Goal: Information Seeking & Learning: Learn about a topic

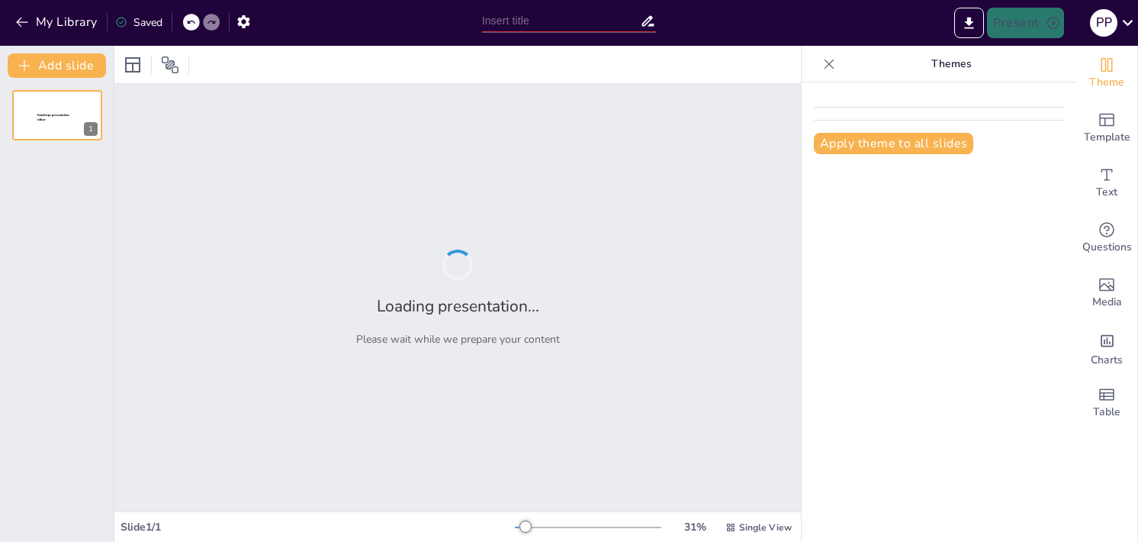
type input "El Proceso Creativo de Tainy: De la Idea al Éxito"
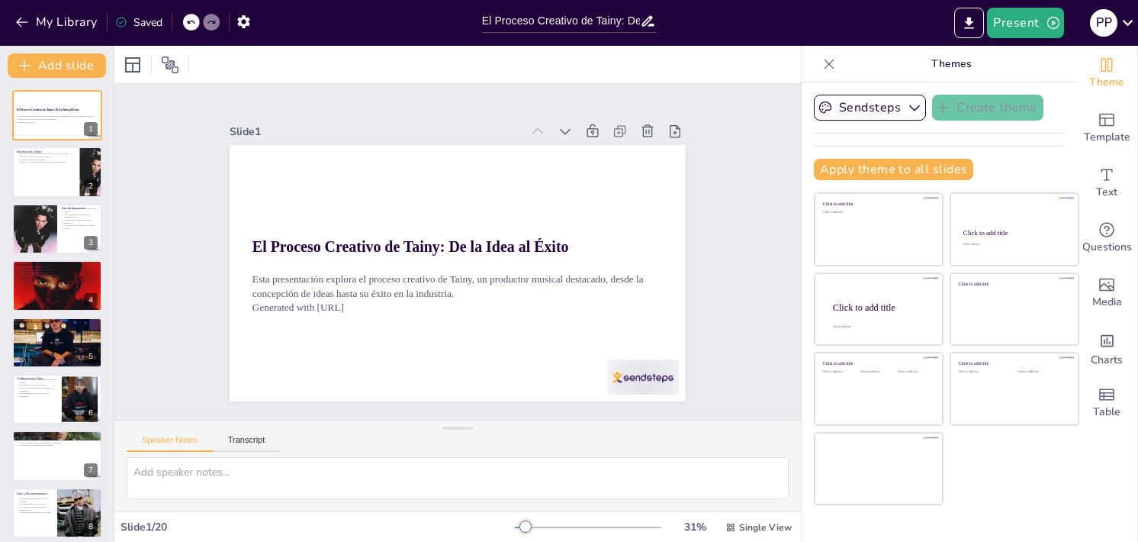
checkbox input "true"
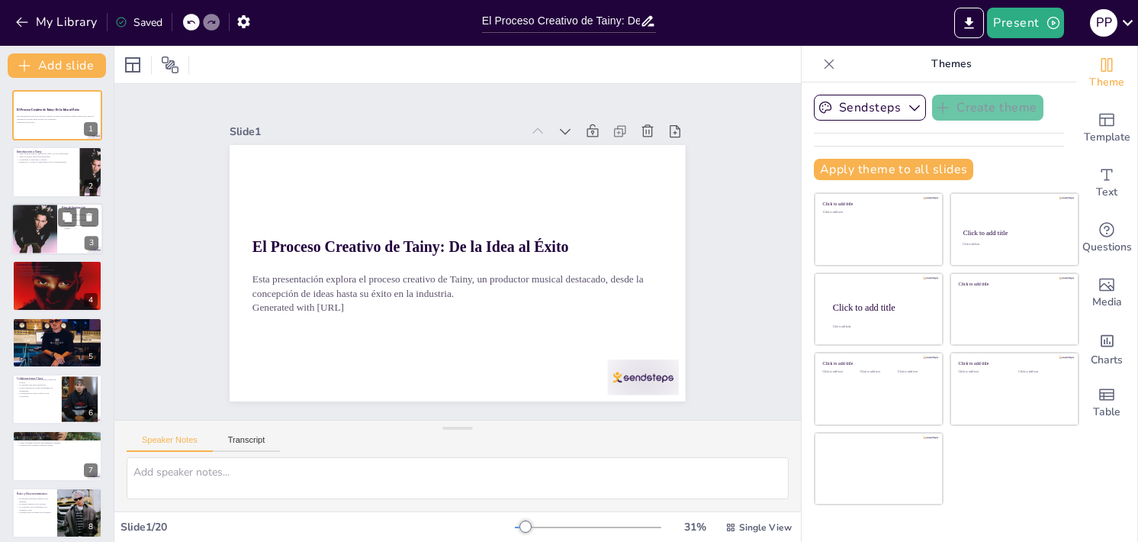
checkbox input "true"
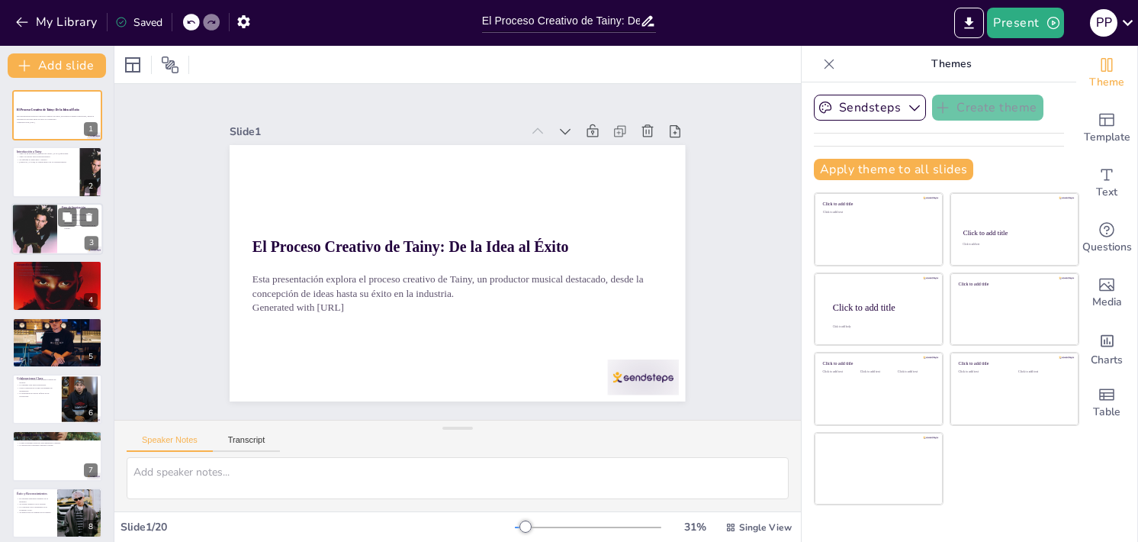
checkbox input "true"
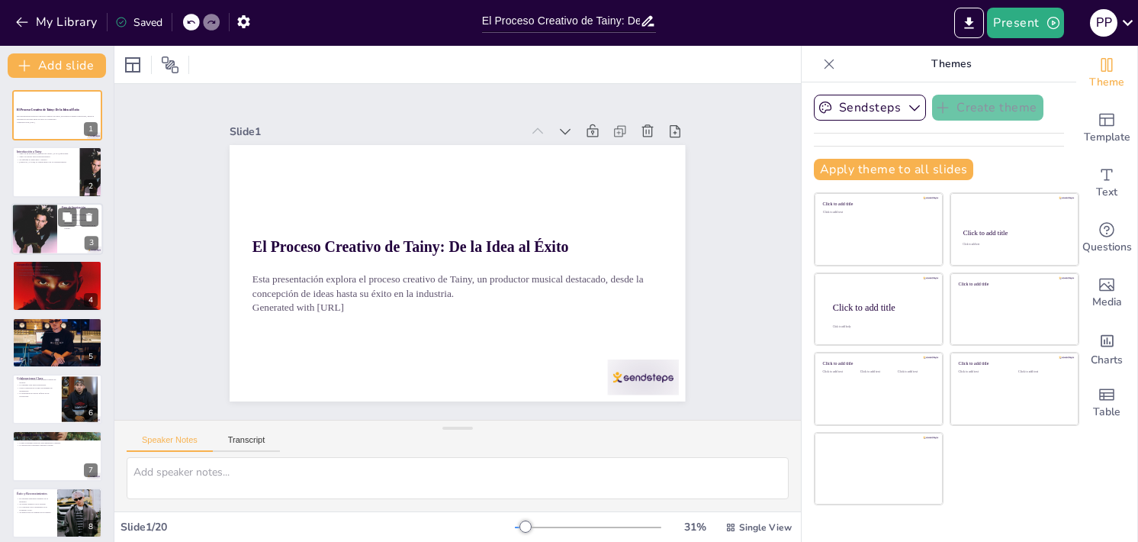
checkbox input "true"
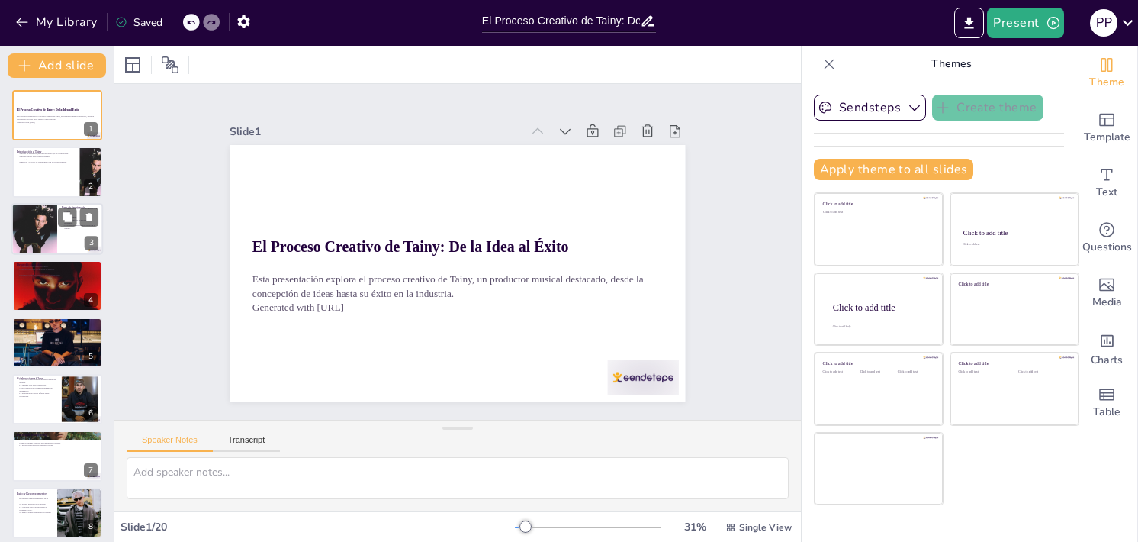
checkbox input "true"
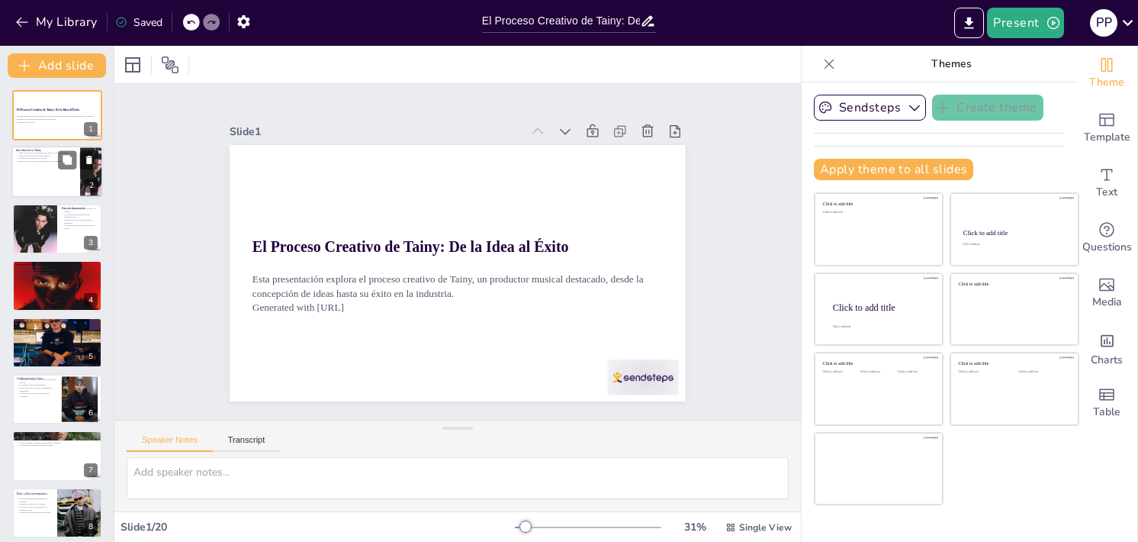
checkbox input "true"
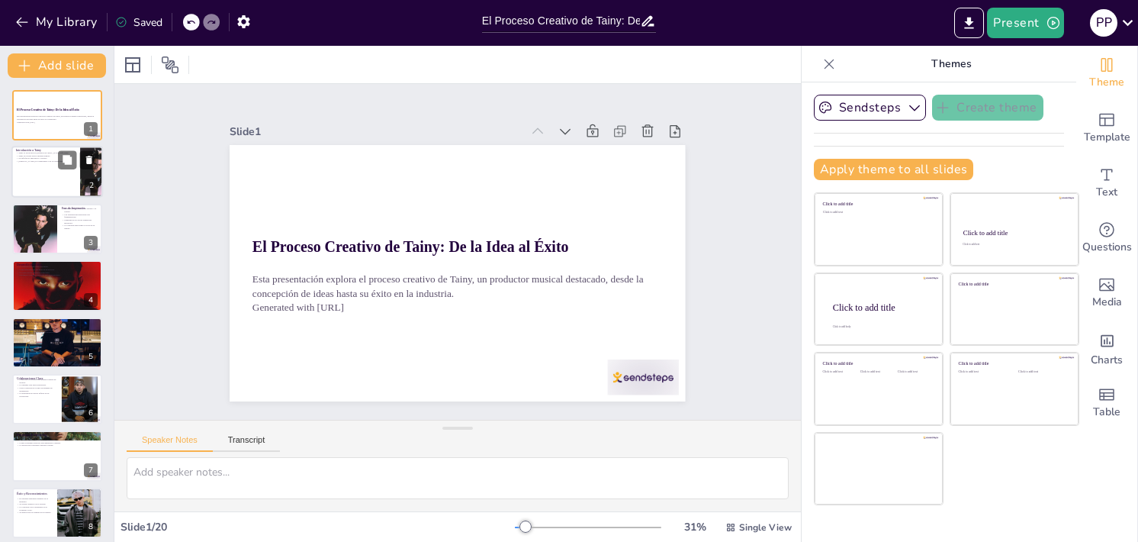
checkbox input "true"
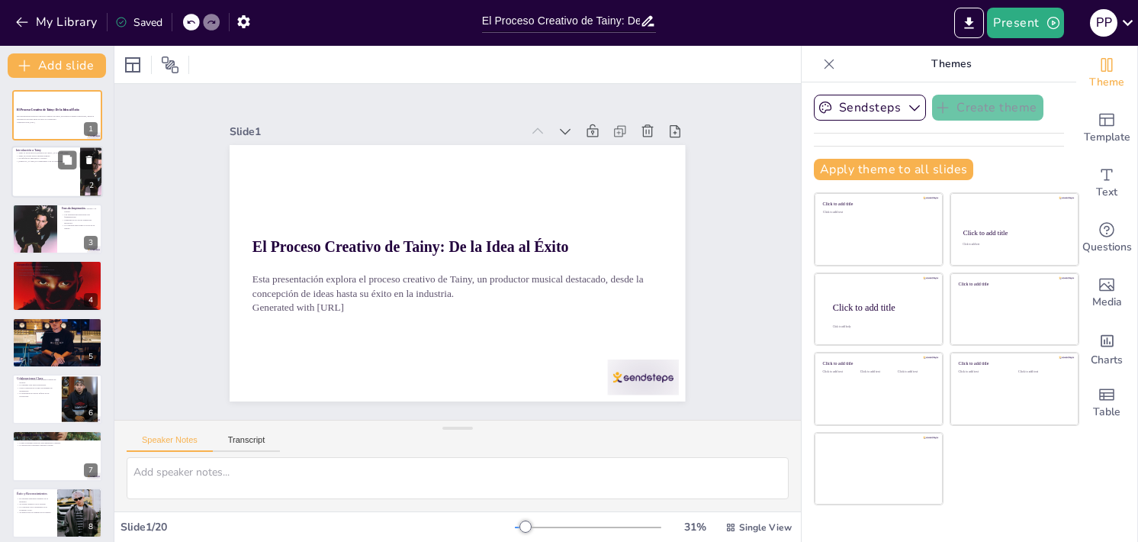
checkbox input "true"
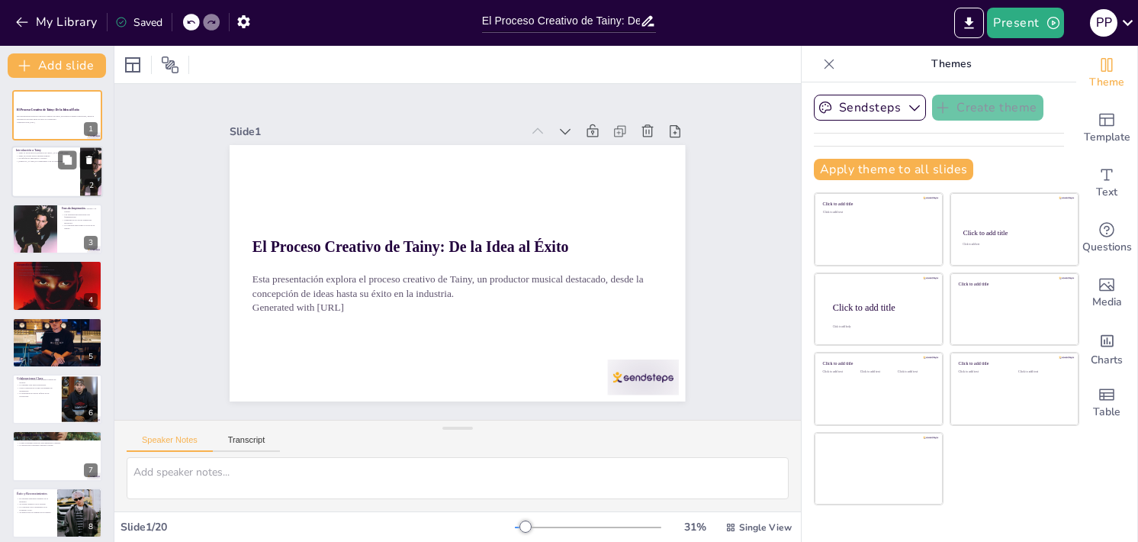
checkbox input "true"
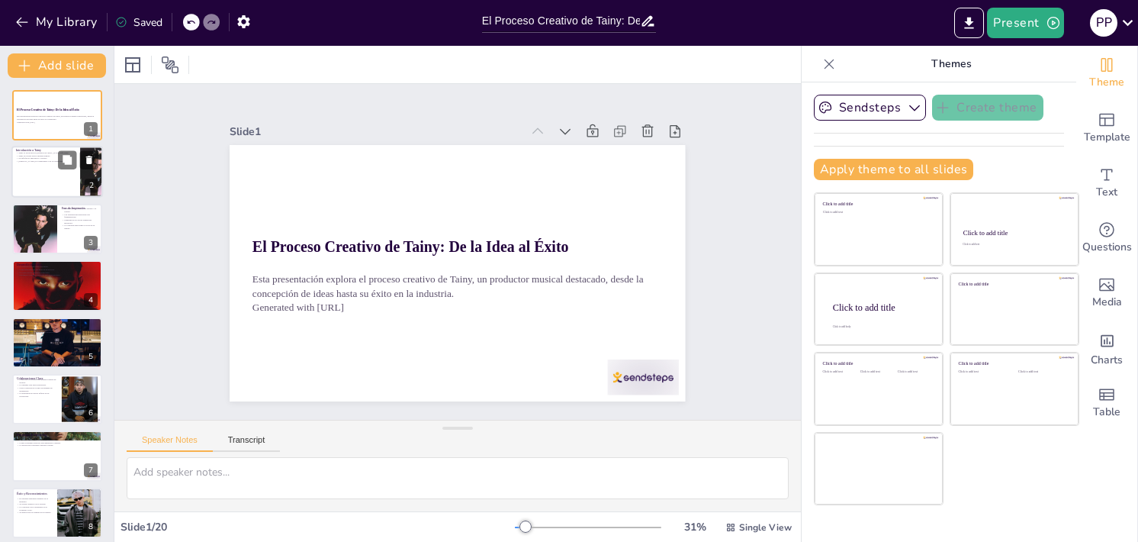
click at [42, 149] on p "Introducción a Tainy" at bounding box center [45, 151] width 59 height 5
checkbox input "true"
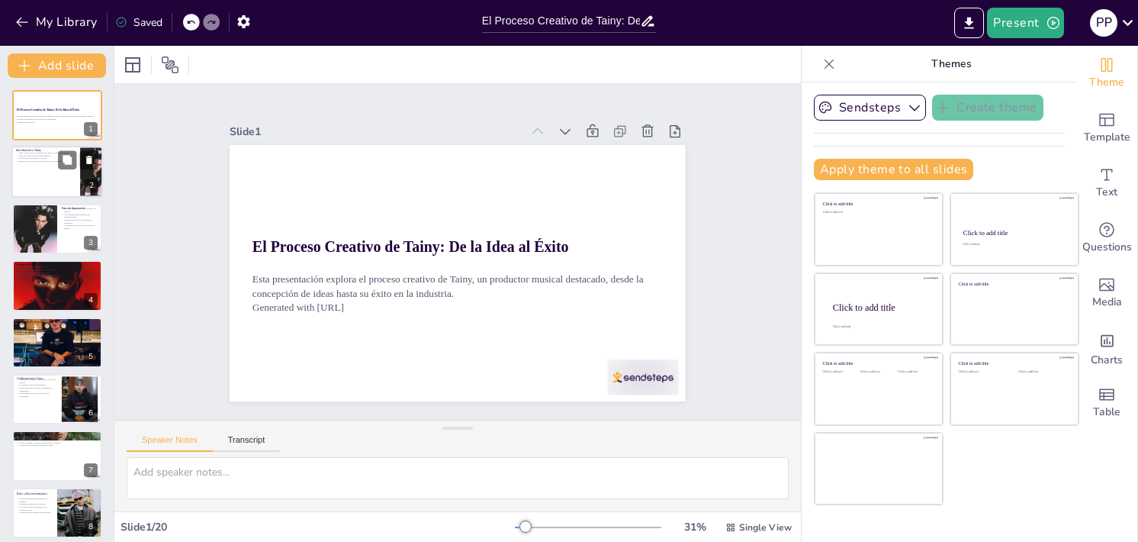
checkbox input "true"
type textarea "Tainy ha sido fundamental en el desarrollo de la música urbana, destacándose po…"
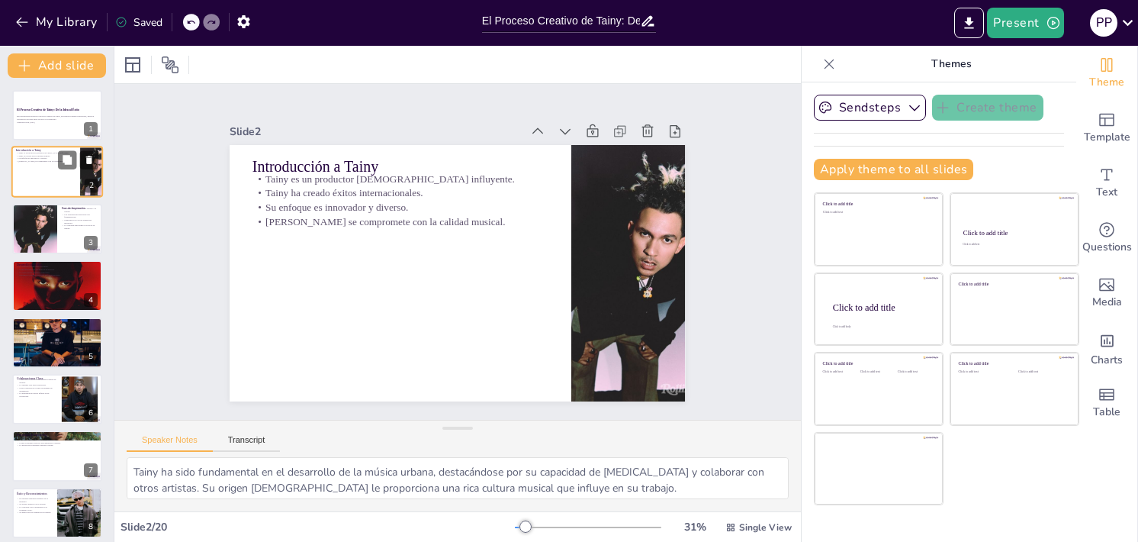
checkbox input "true"
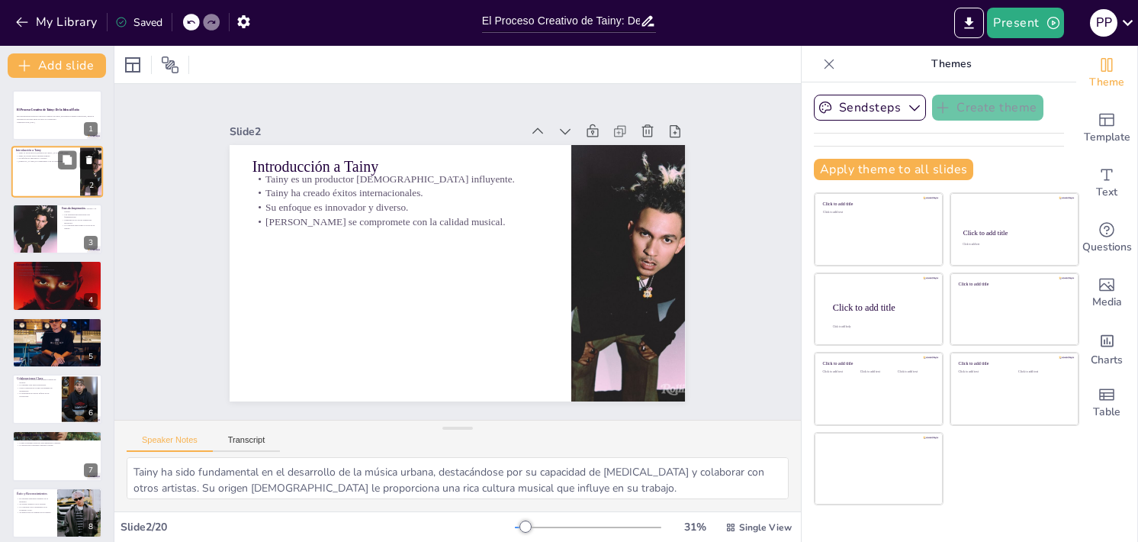
checkbox input "true"
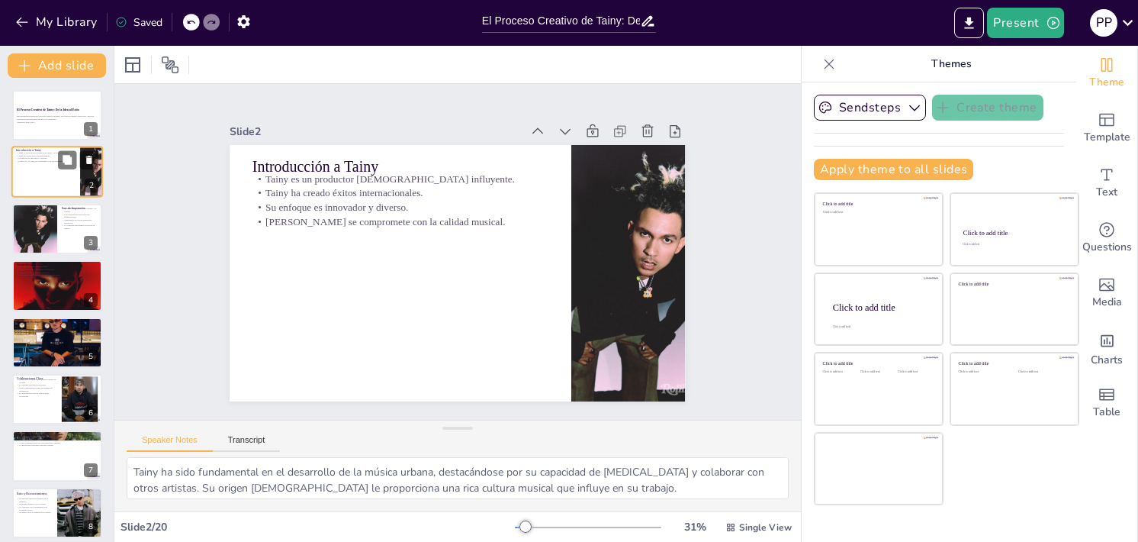
checkbox input "true"
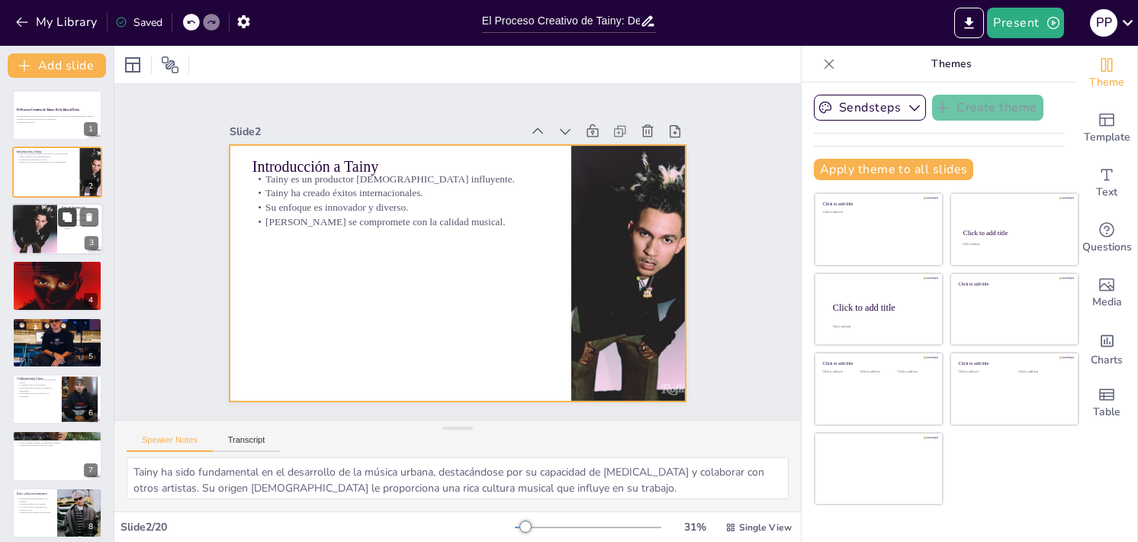
checkbox input "true"
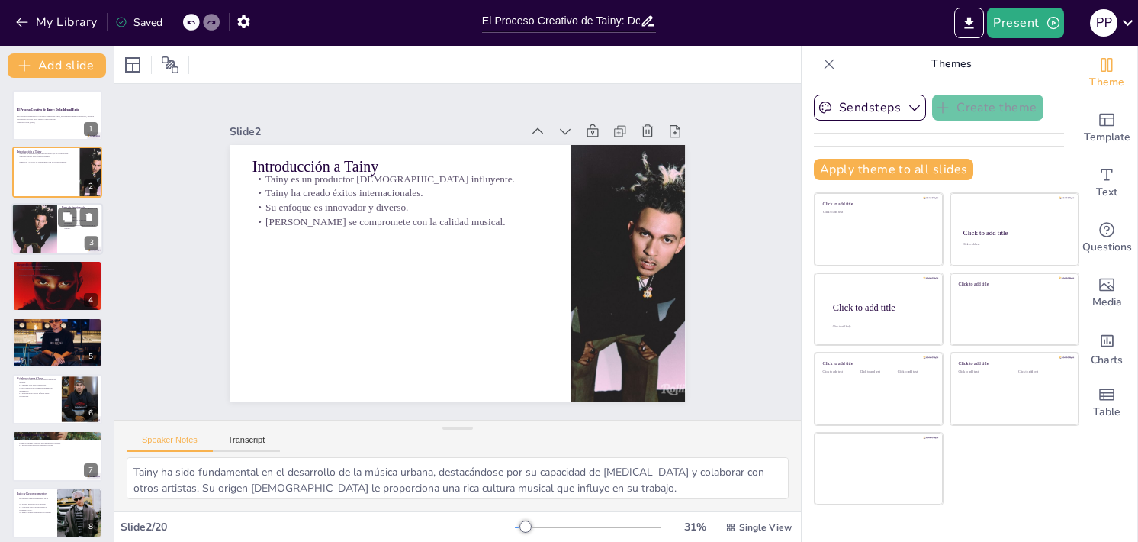
checkbox input "true"
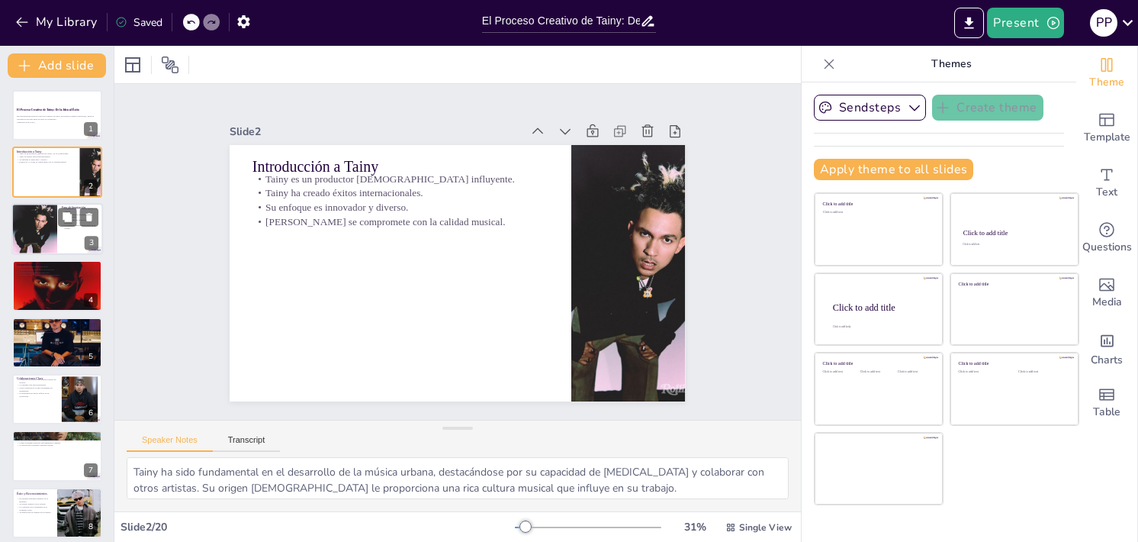
checkbox input "true"
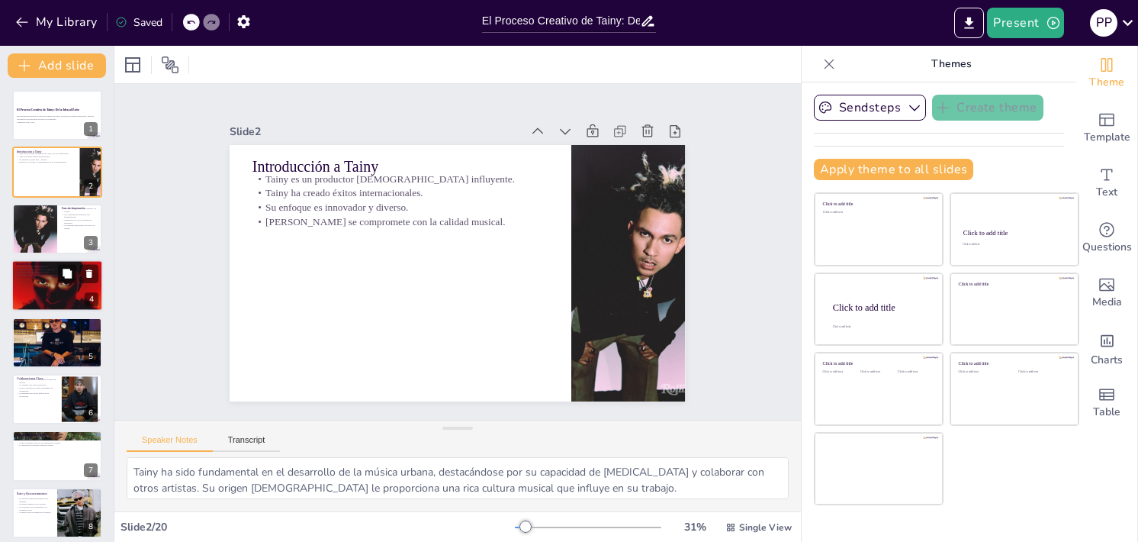
checkbox input "true"
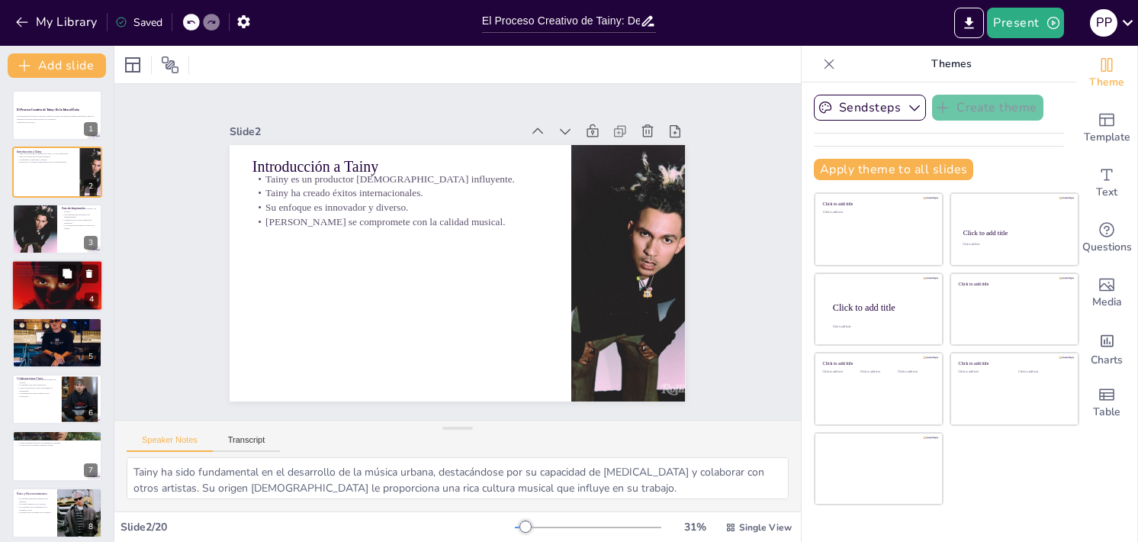
checkbox input "true"
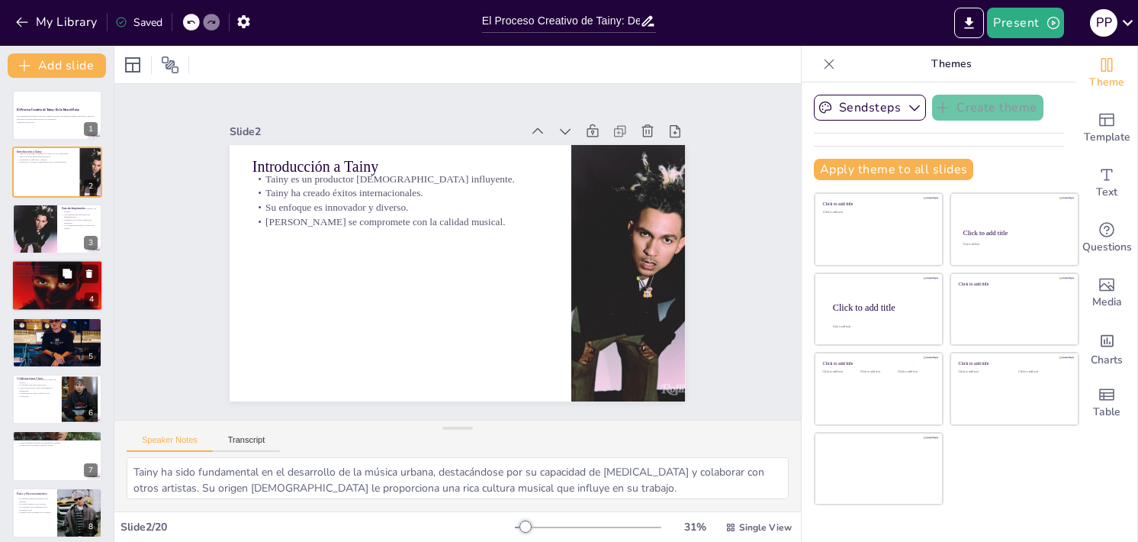
checkbox input "true"
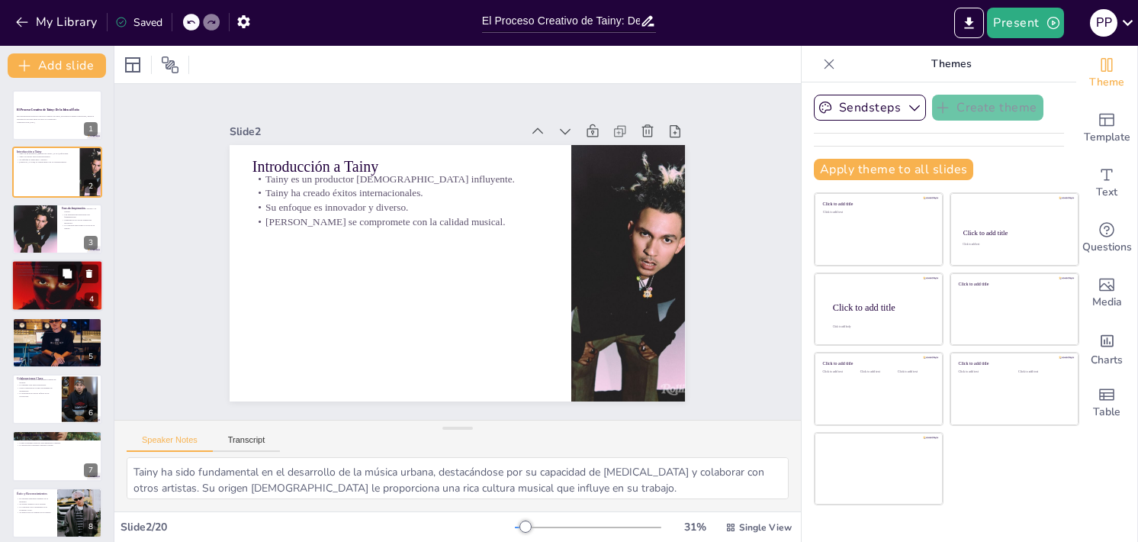
checkbox input "true"
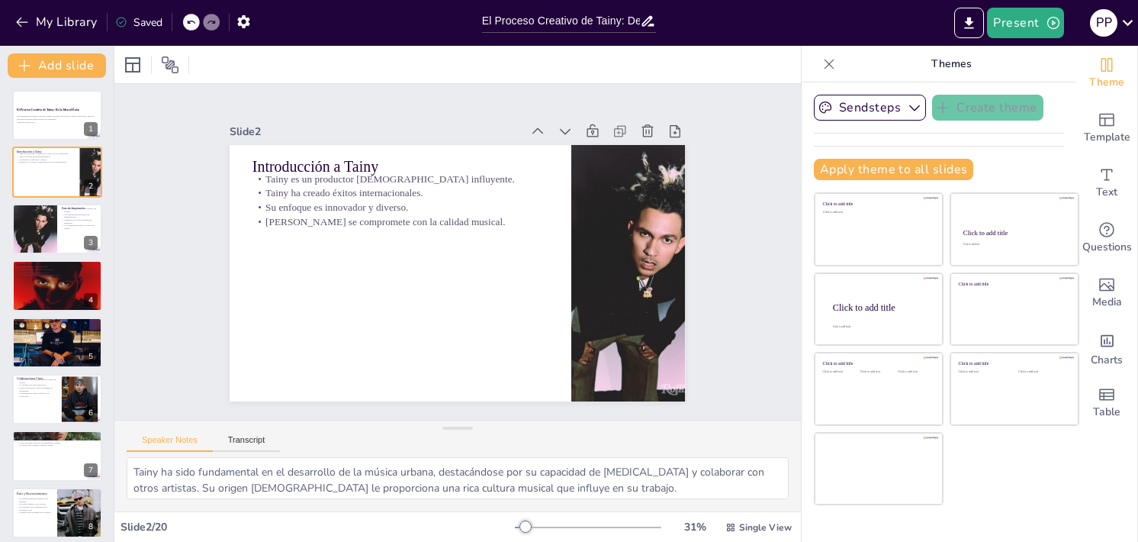
checkbox input "true"
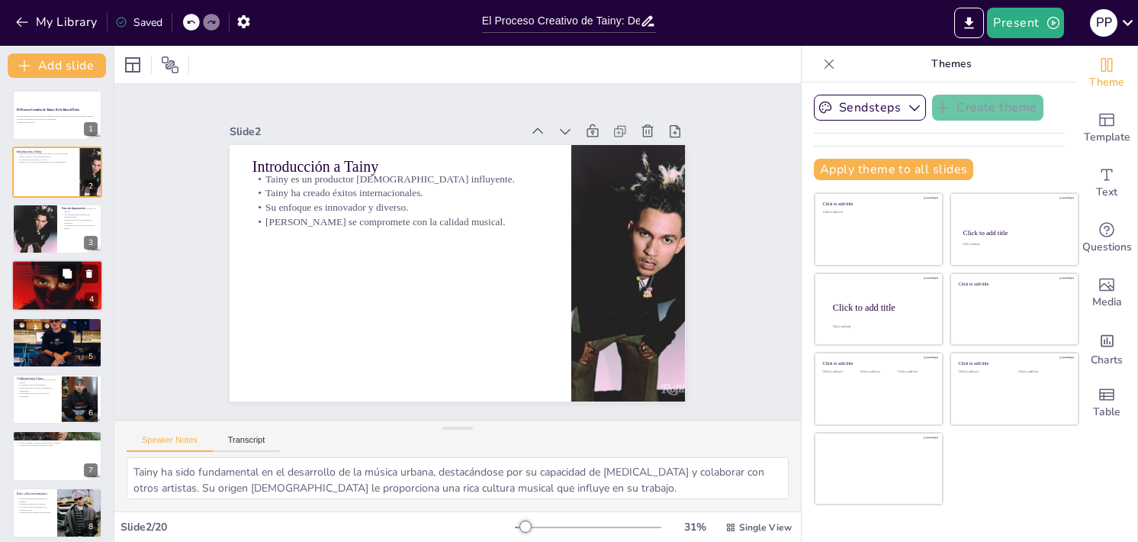
checkbox input "true"
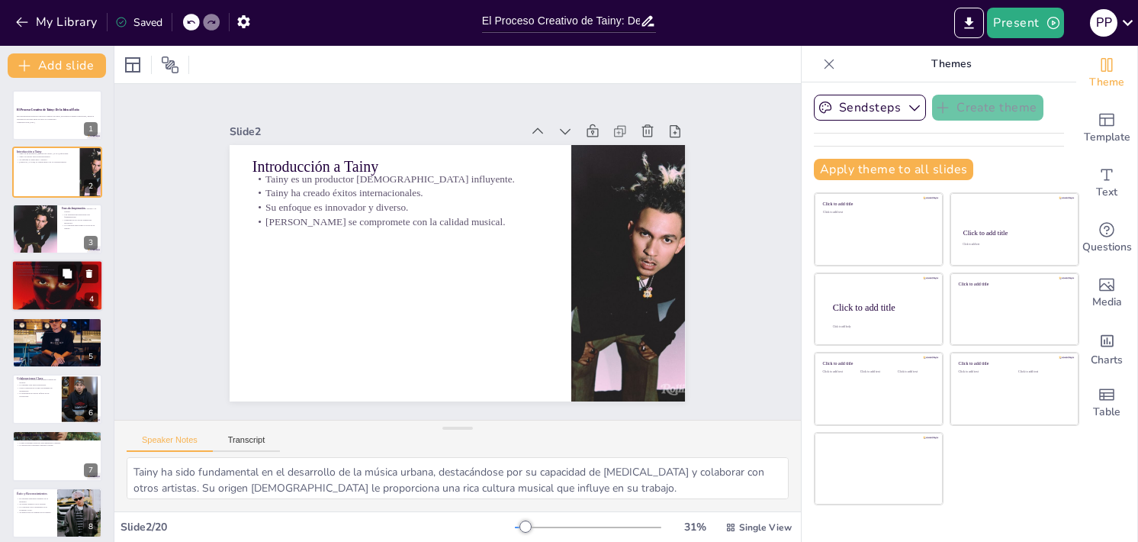
click at [57, 291] on div at bounding box center [57, 285] width 92 height 114
checkbox input "true"
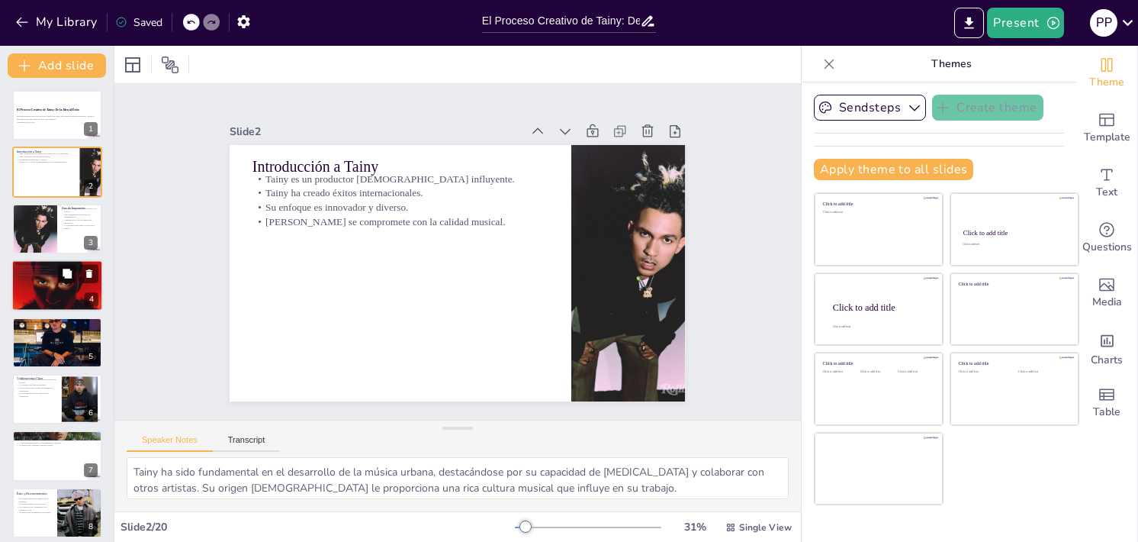
checkbox input "true"
type textarea "Tainy se enfoca en crear melodías que sean memorables y emotivas. Las melodías …"
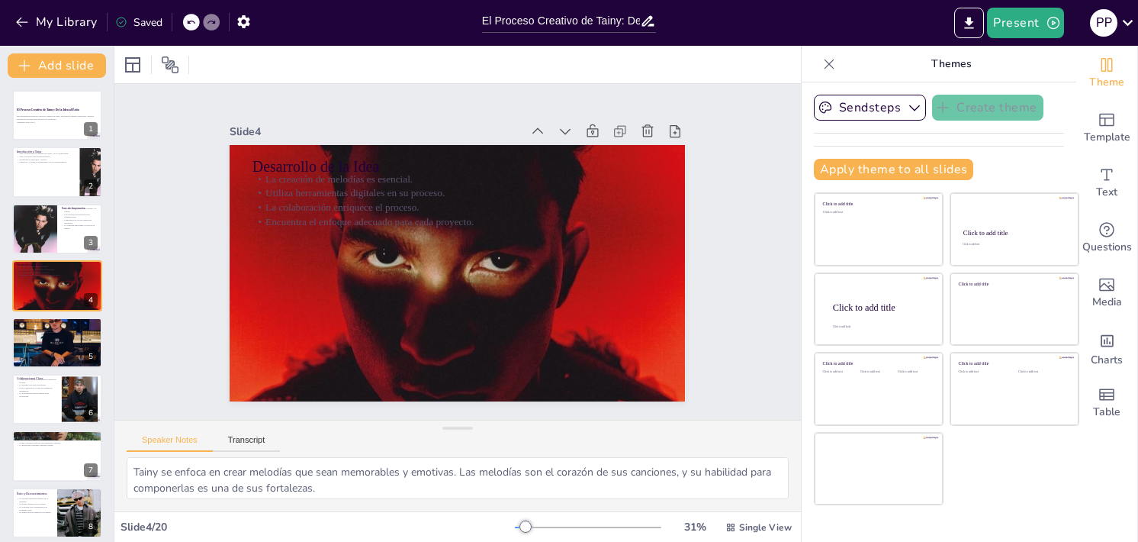
checkbox input "true"
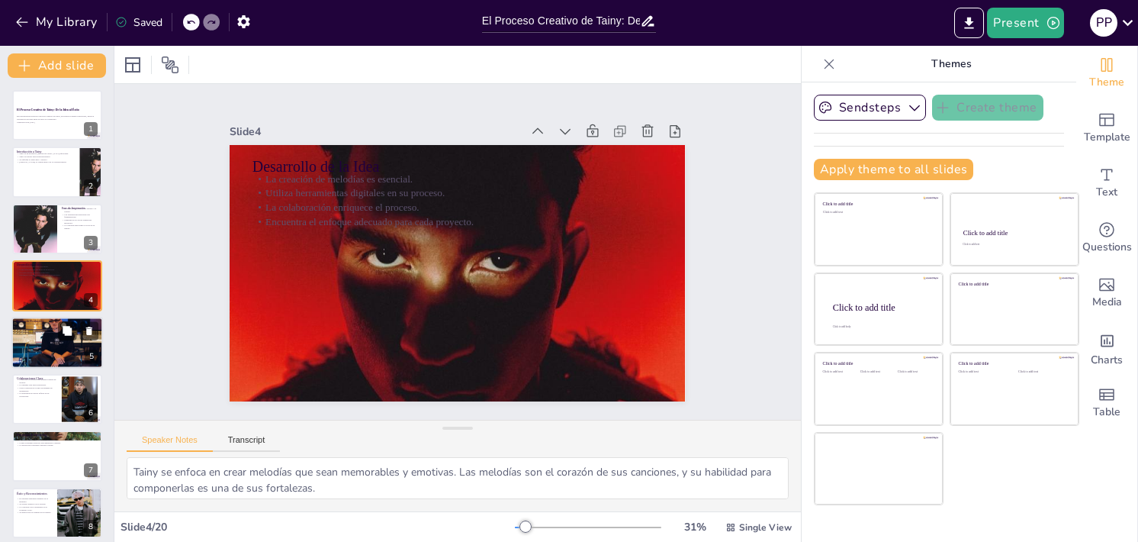
checkbox input "true"
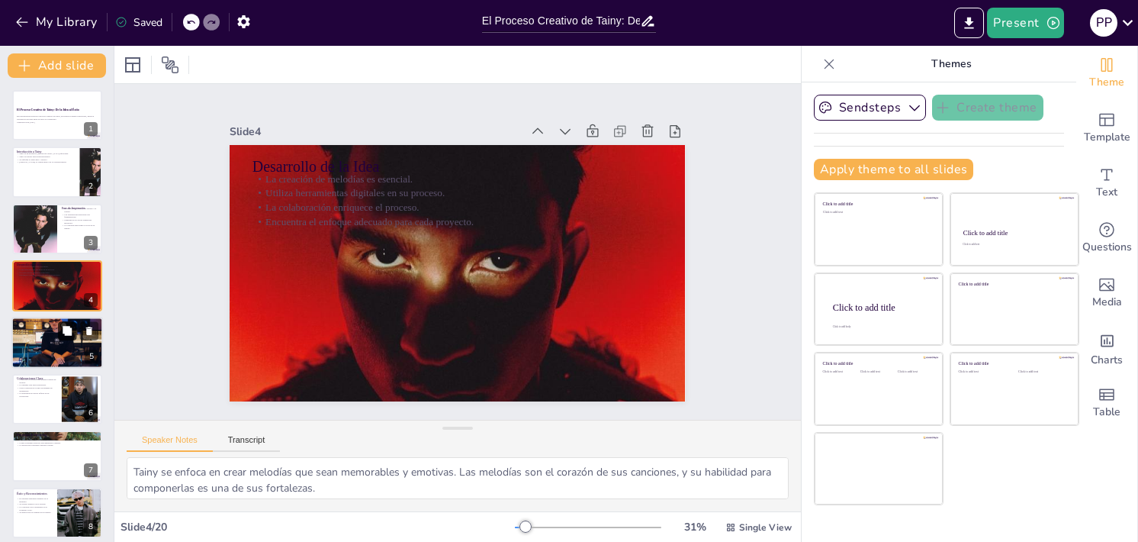
checkbox input "true"
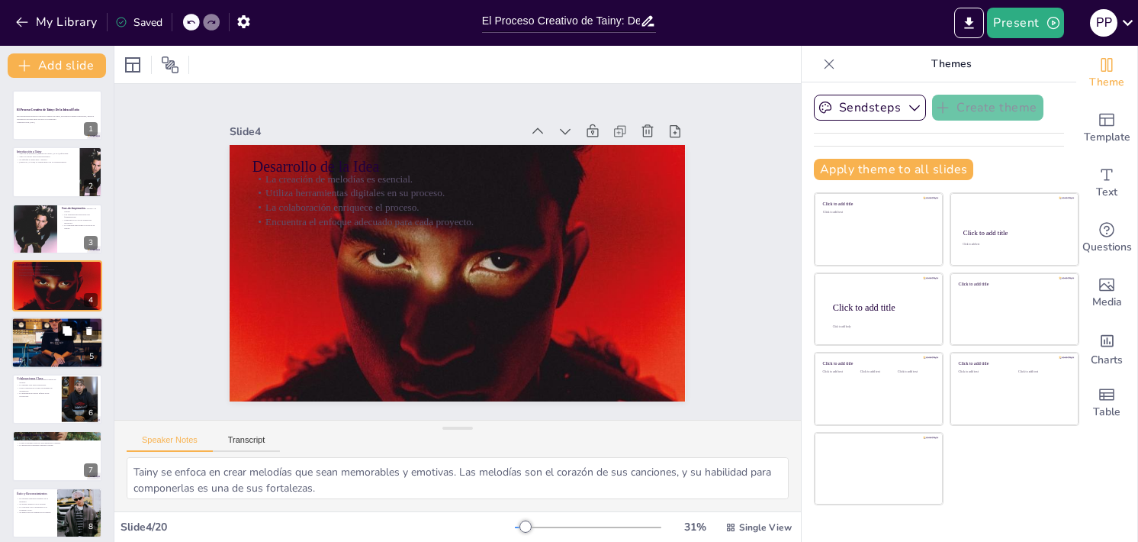
checkbox input "true"
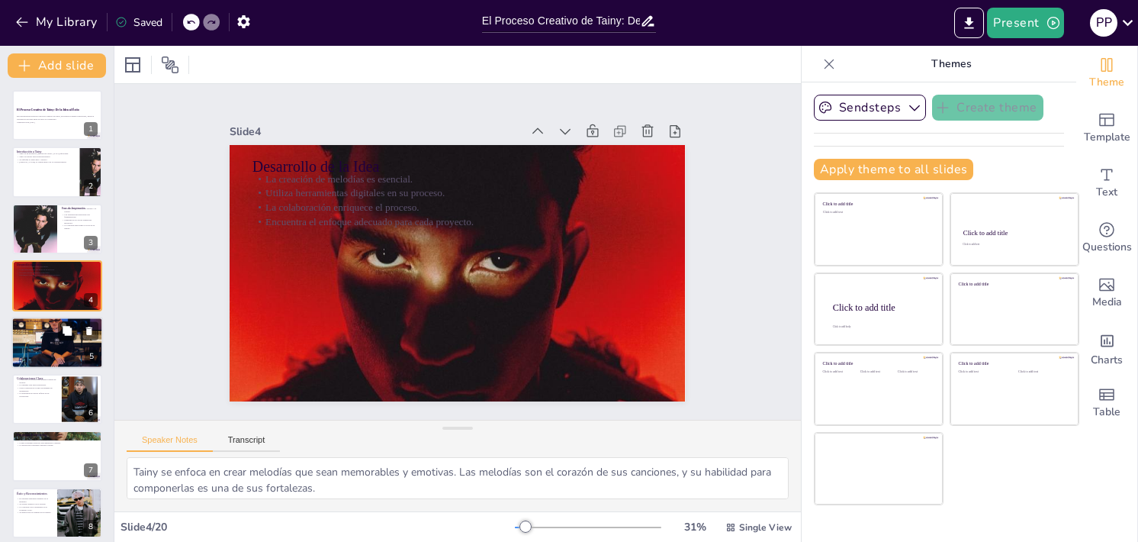
checkbox input "true"
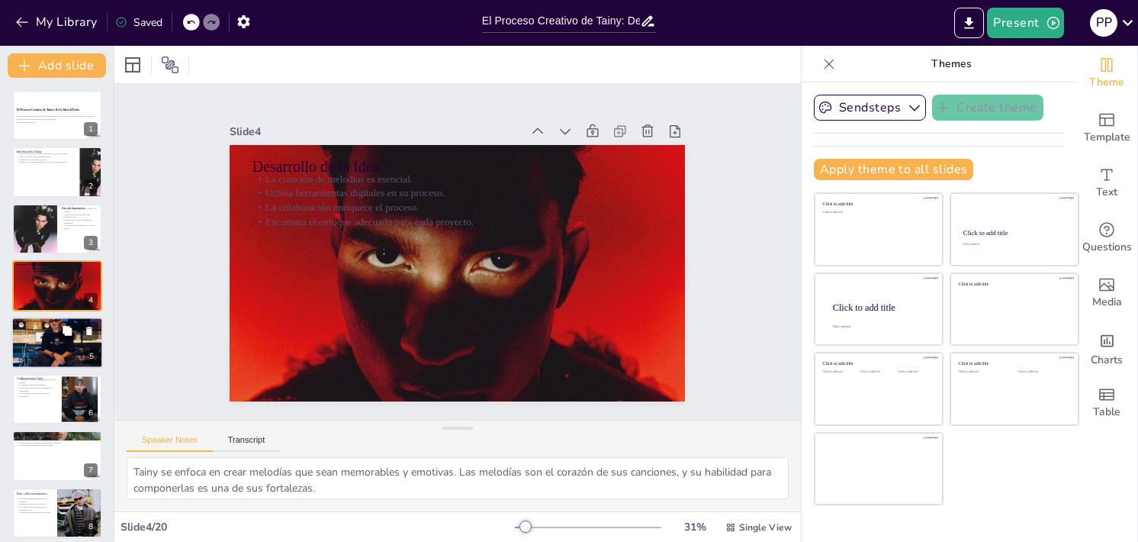
click at [37, 337] on div at bounding box center [57, 341] width 92 height 137
checkbox input "true"
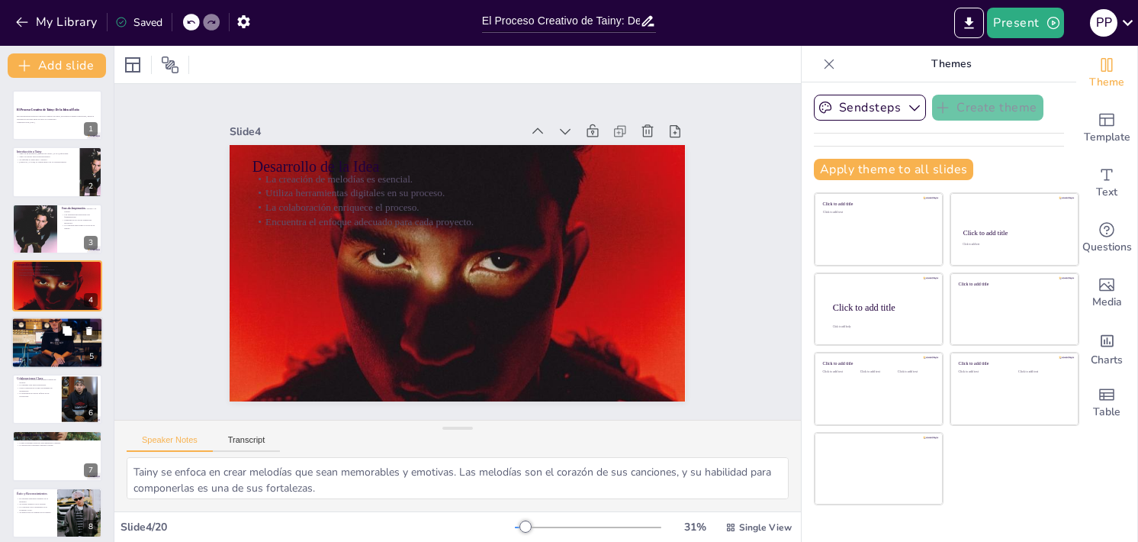
checkbox input "true"
type textarea "La grabación es donde todo comienza. [PERSON_NAME] se asegura de que cada inter…"
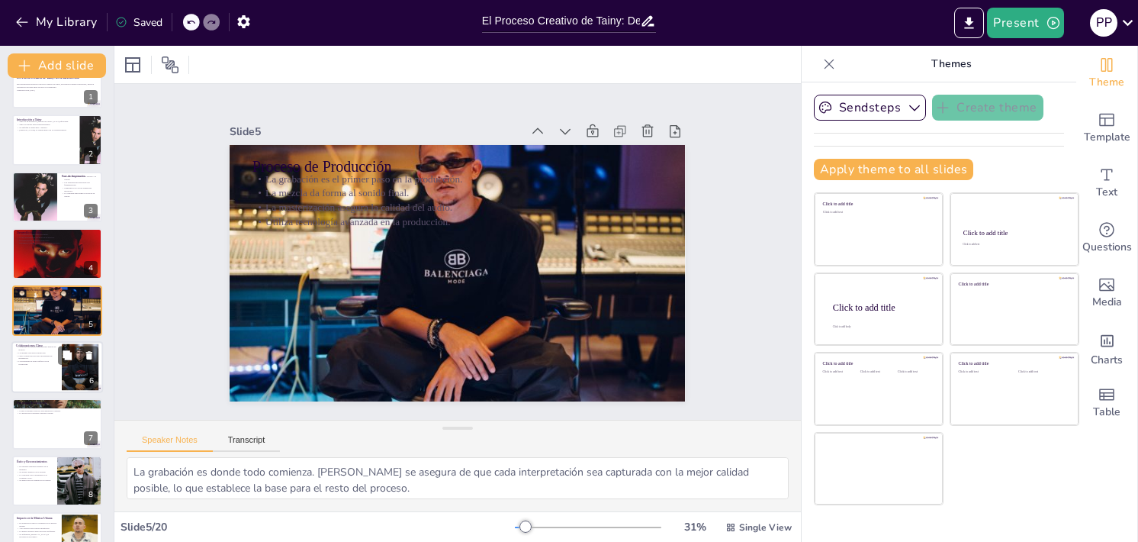
checkbox input "true"
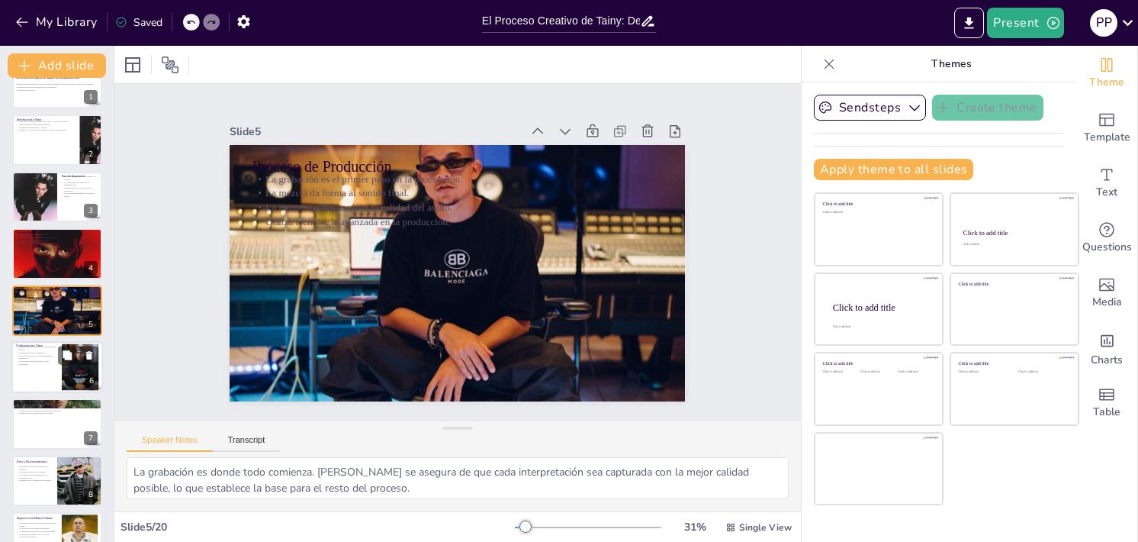
checkbox input "true"
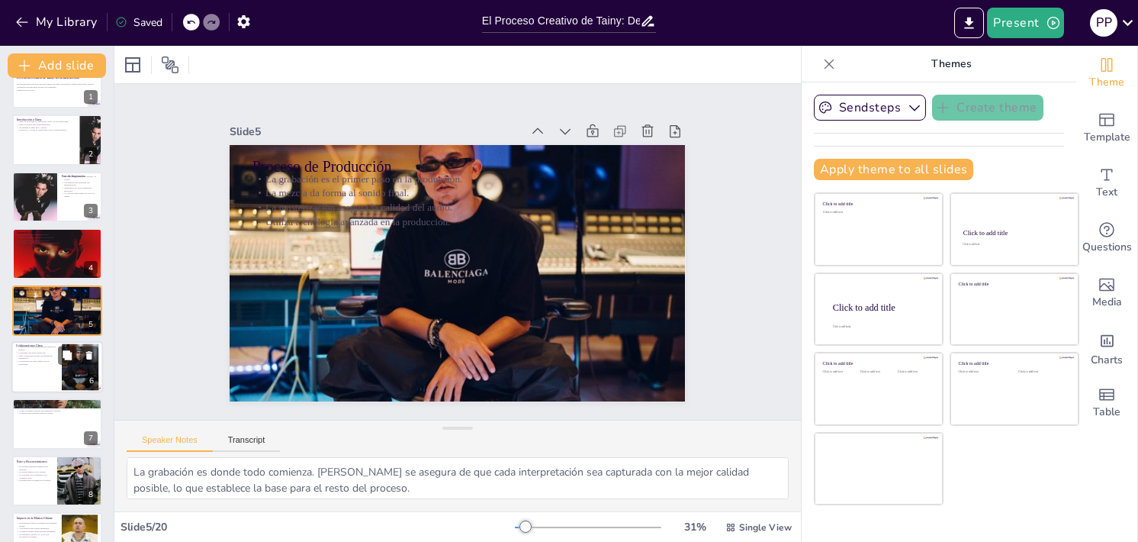
checkbox input "true"
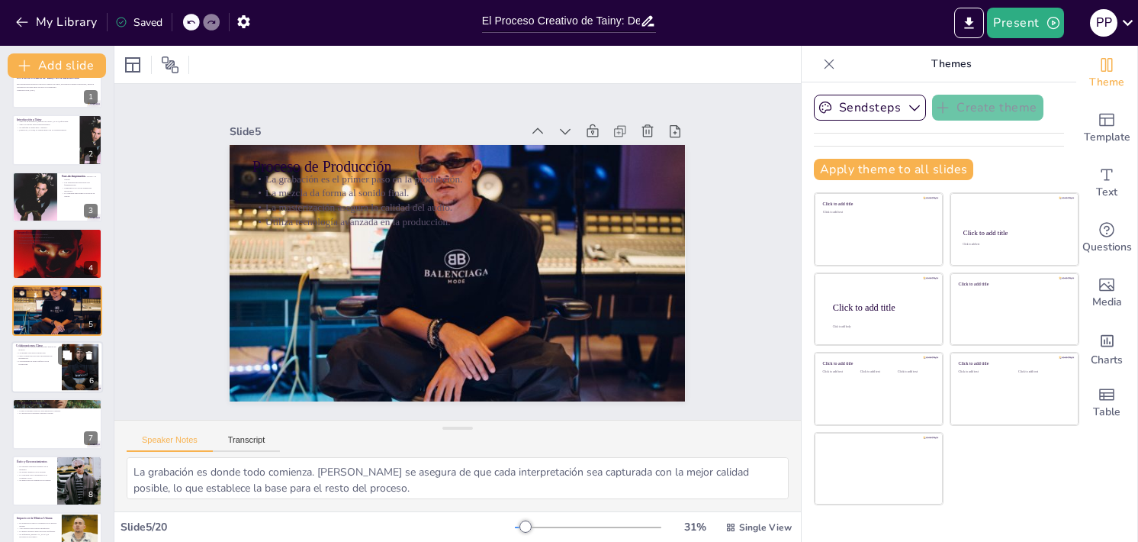
checkbox input "true"
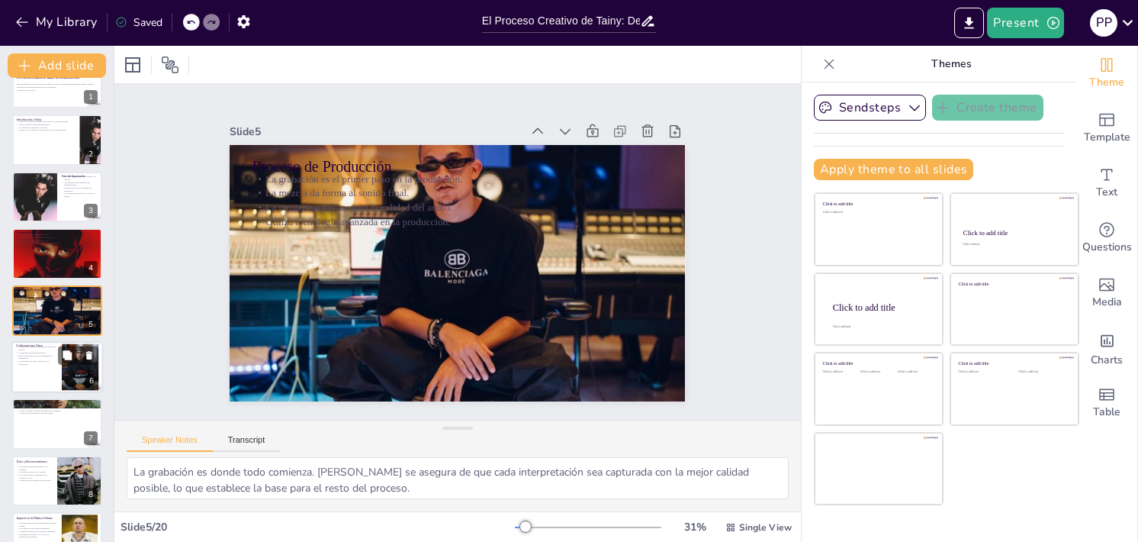
checkbox input "true"
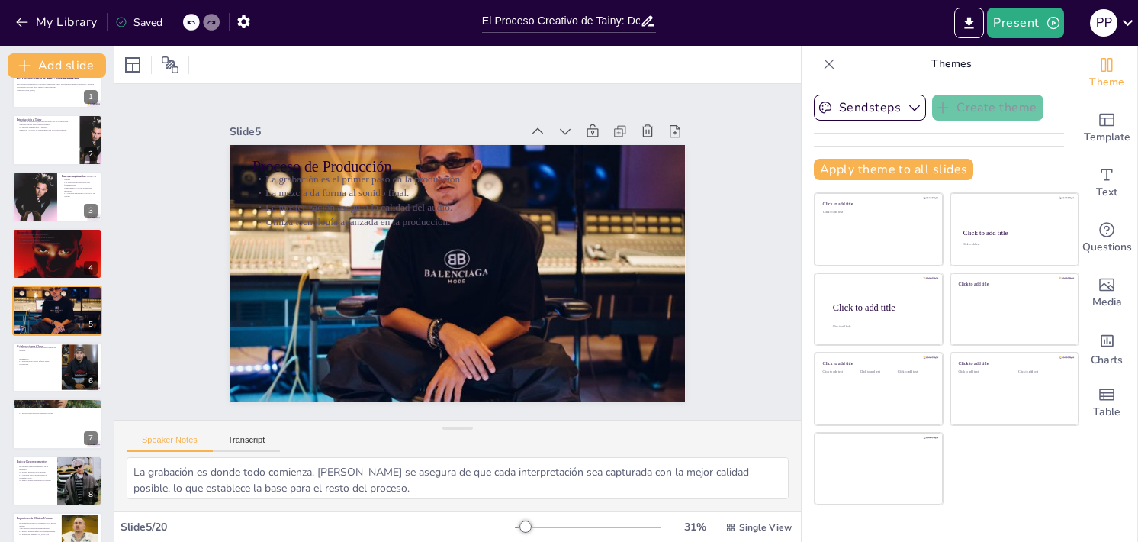
checkbox input "true"
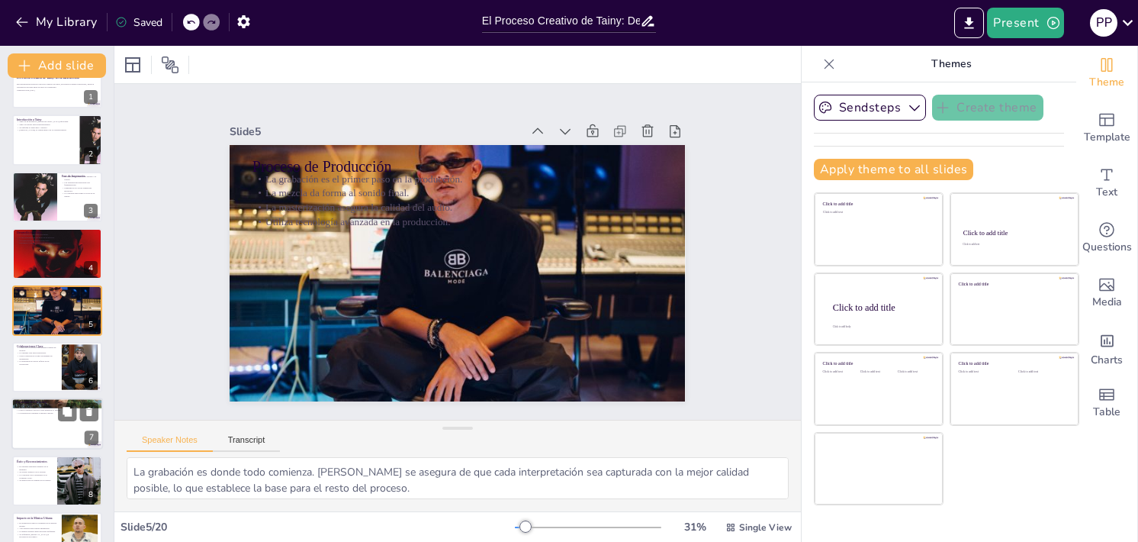
checkbox input "true"
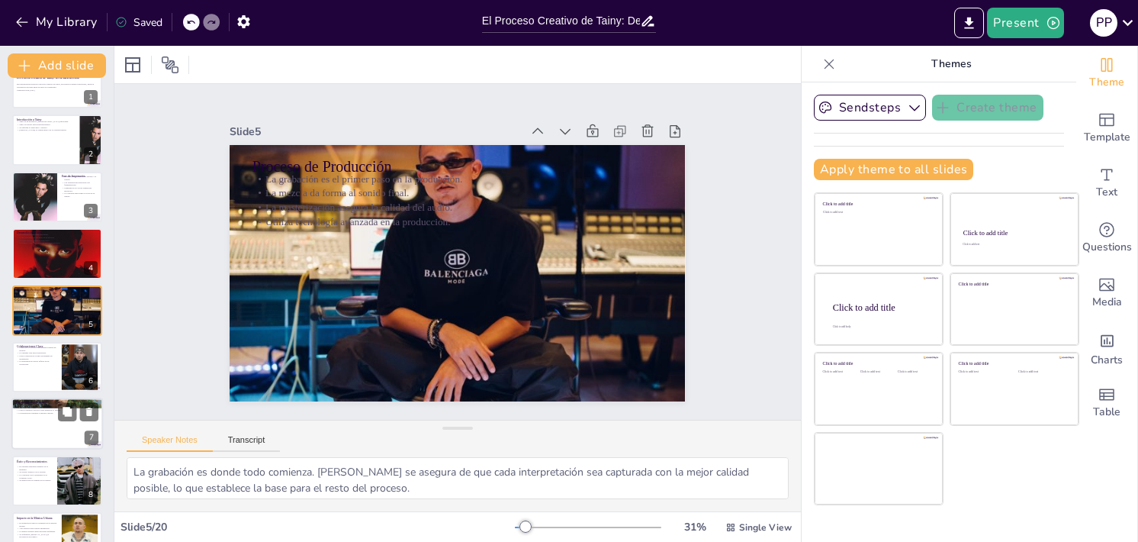
checkbox input "true"
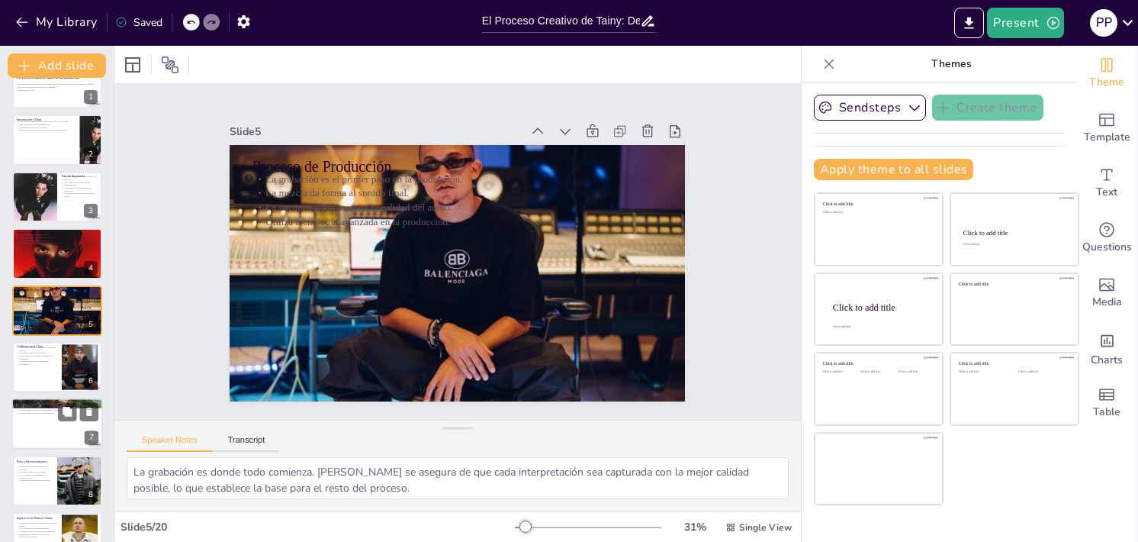
checkbox input "true"
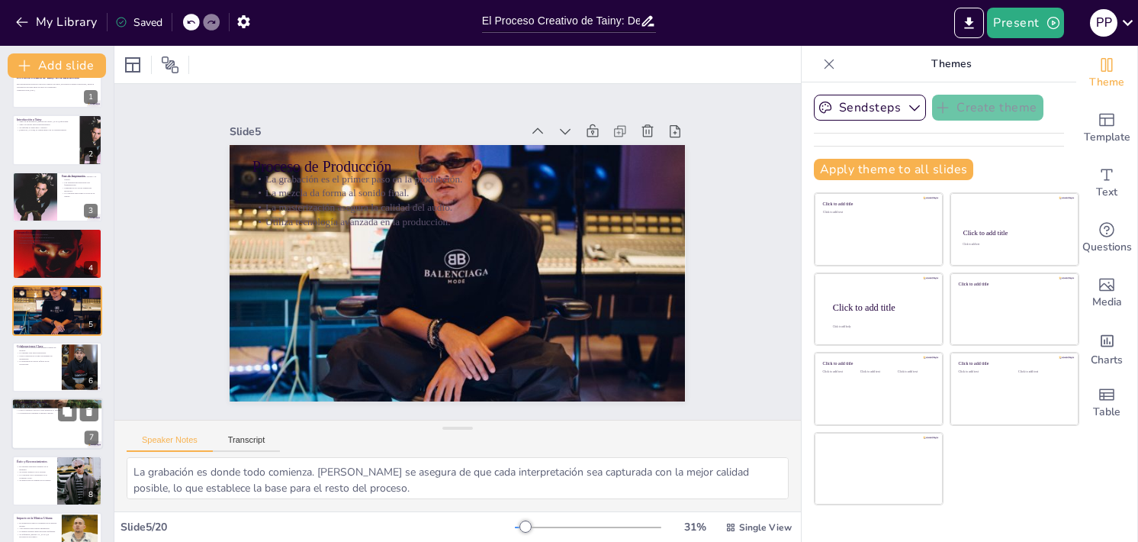
checkbox input "true"
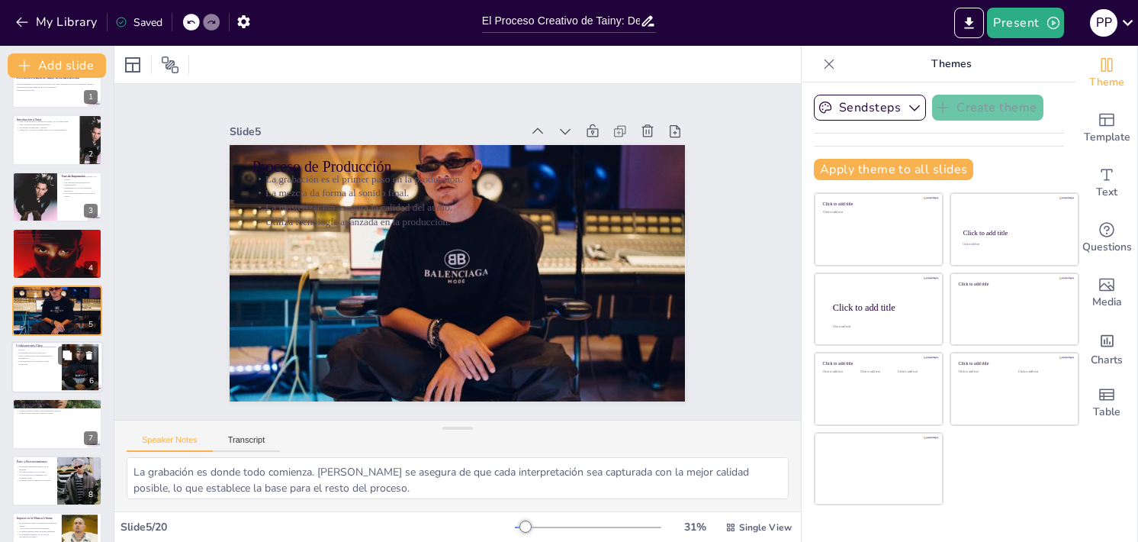
checkbox input "true"
click at [24, 360] on p "La diversidad de estilos influye en su creatividad." at bounding box center [36, 362] width 41 height 5
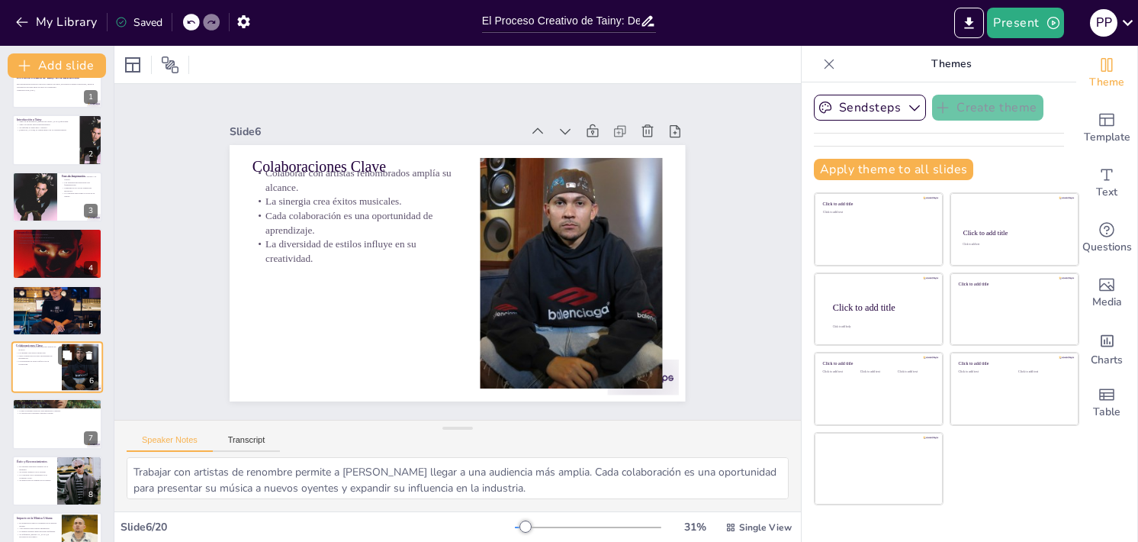
scroll to position [88, 0]
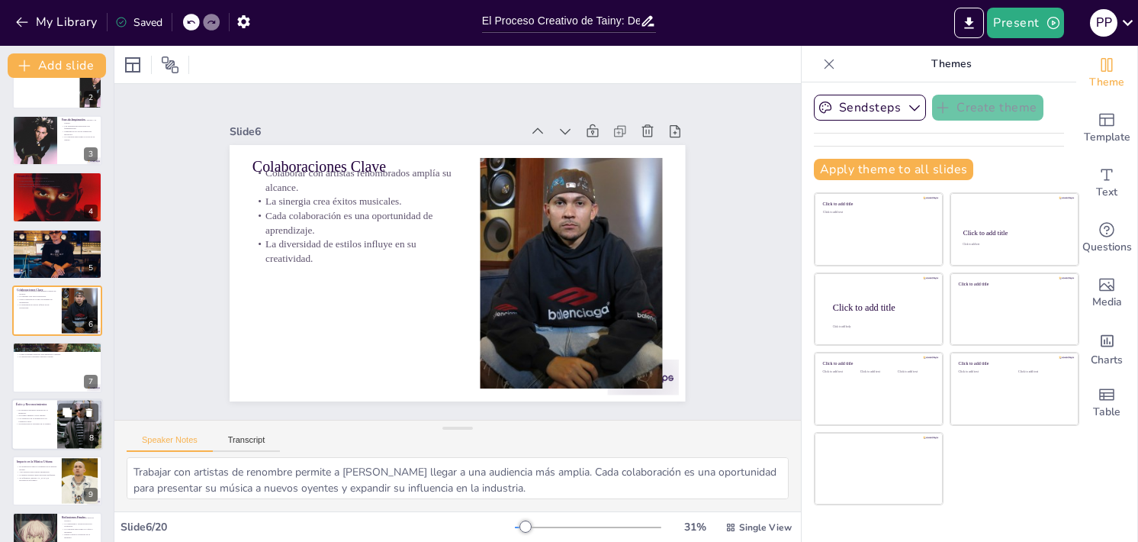
click at [28, 425] on div at bounding box center [57, 424] width 92 height 52
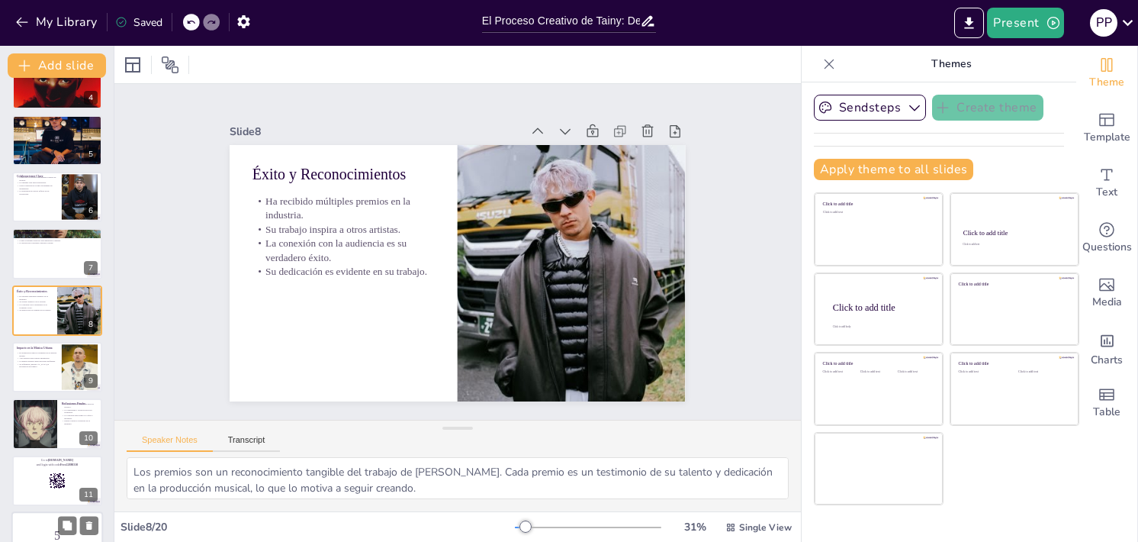
drag, startPoint x: 28, startPoint y: 425, endPoint x: 28, endPoint y: 440, distance: 15.3
click at [28, 440] on div at bounding box center [34, 423] width 50 height 50
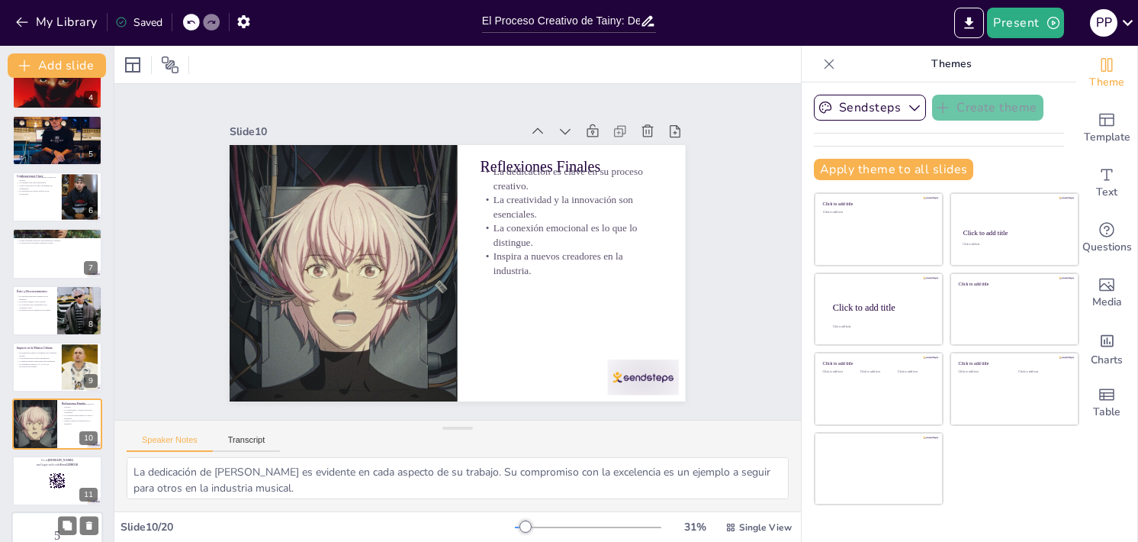
scroll to position [316, 0]
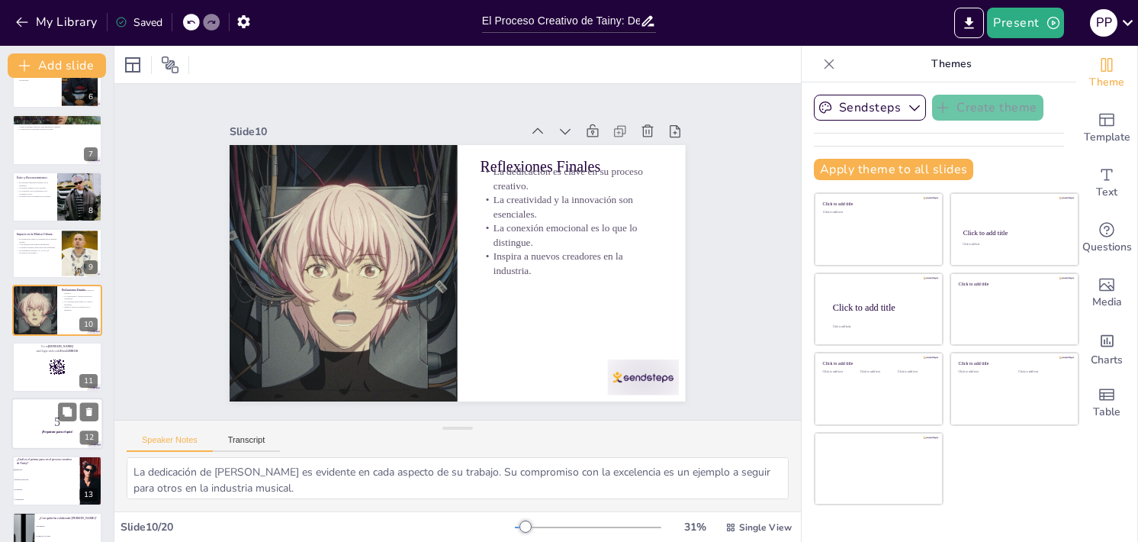
click at [34, 413] on p "5" at bounding box center [57, 421] width 82 height 17
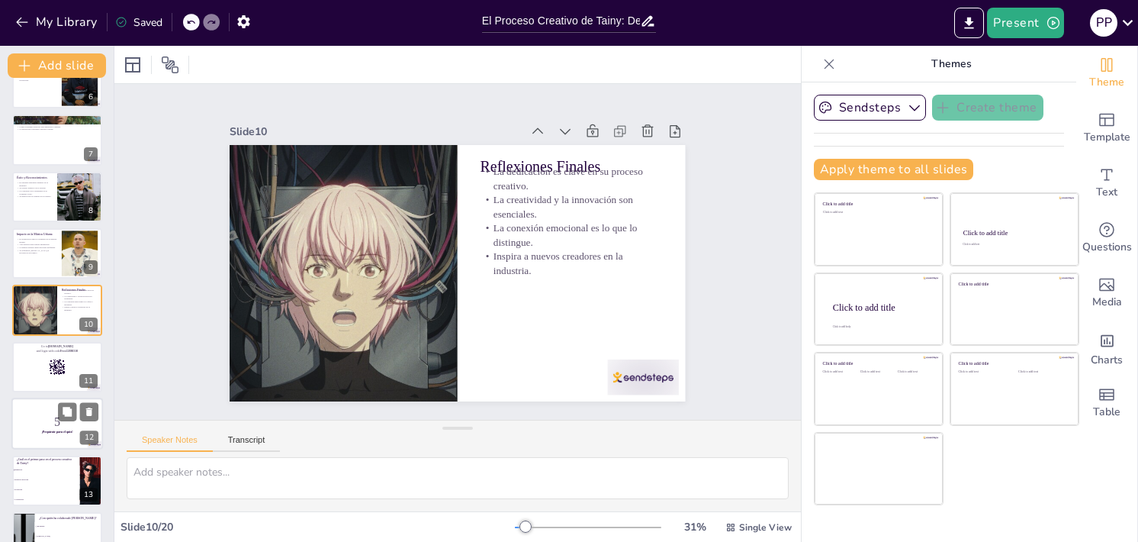
scroll to position [429, 0]
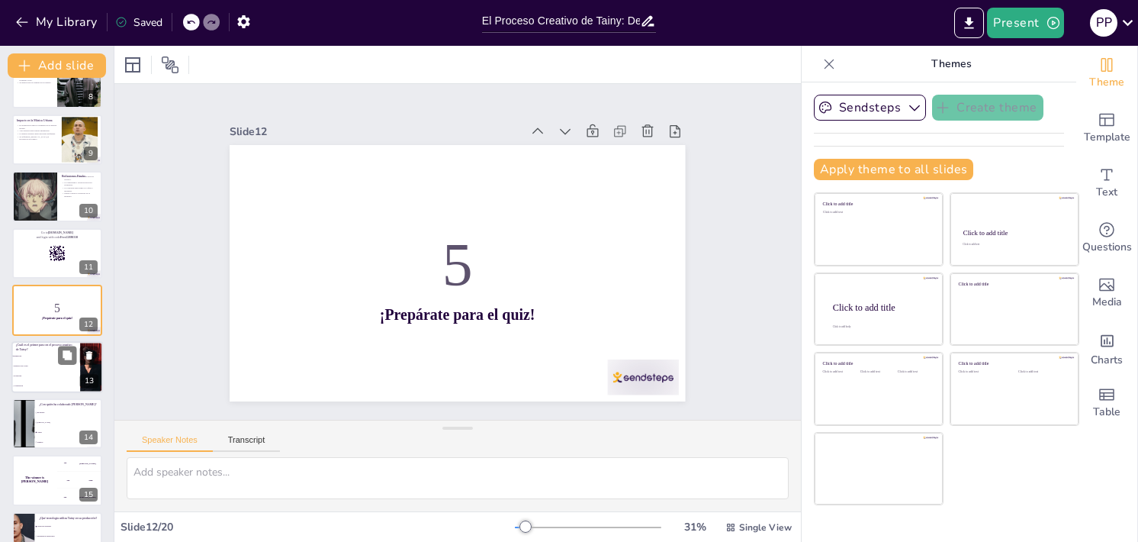
click at [26, 342] on p "¿Cuál es el primer paso en el proceso creativo de Tainy?" at bounding box center [45, 346] width 59 height 8
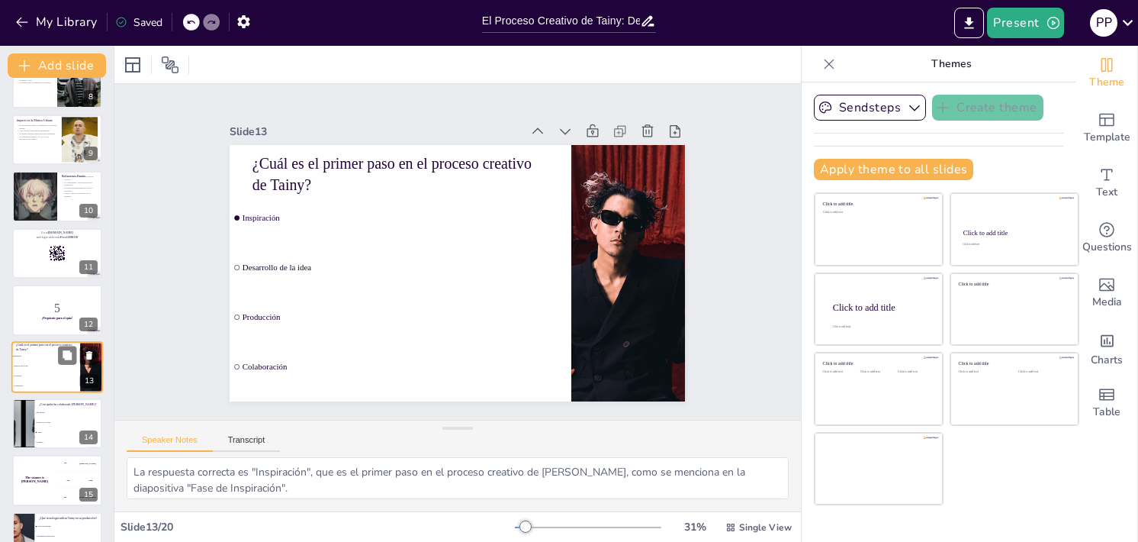
scroll to position [486, 0]
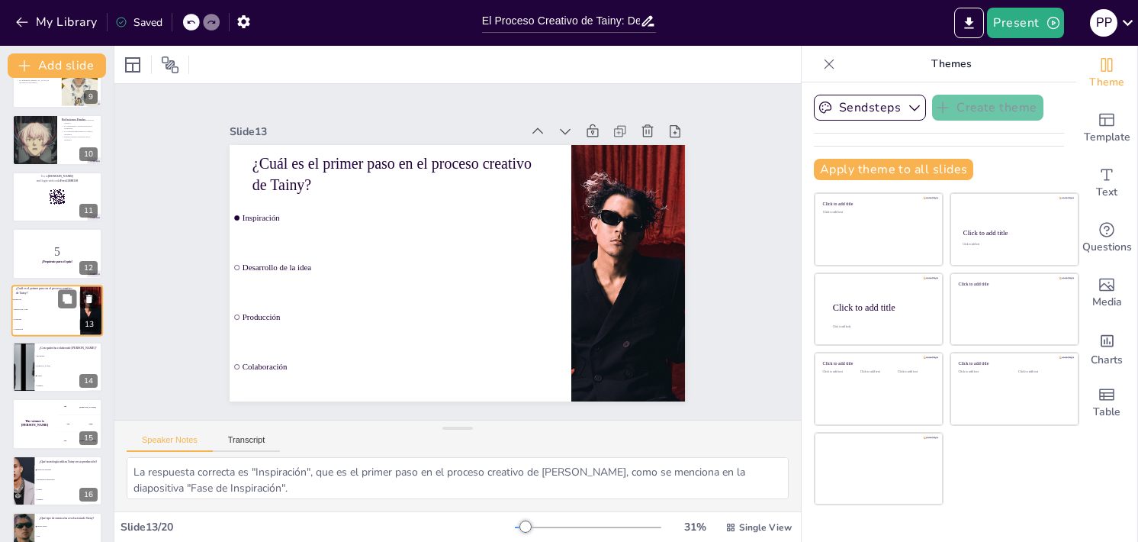
click at [26, 342] on div at bounding box center [24, 367] width 76 height 50
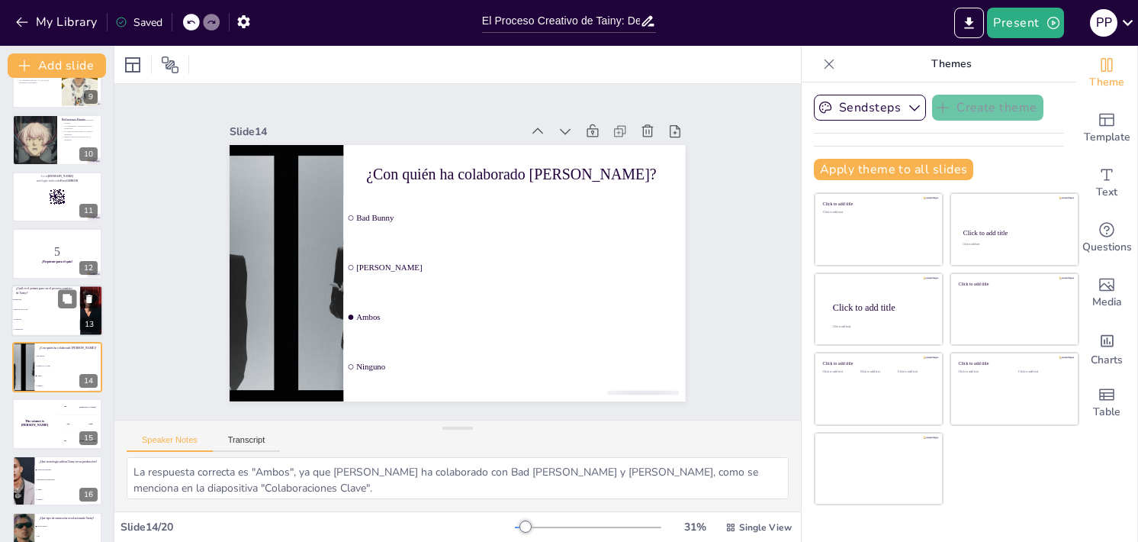
scroll to position [543, 0]
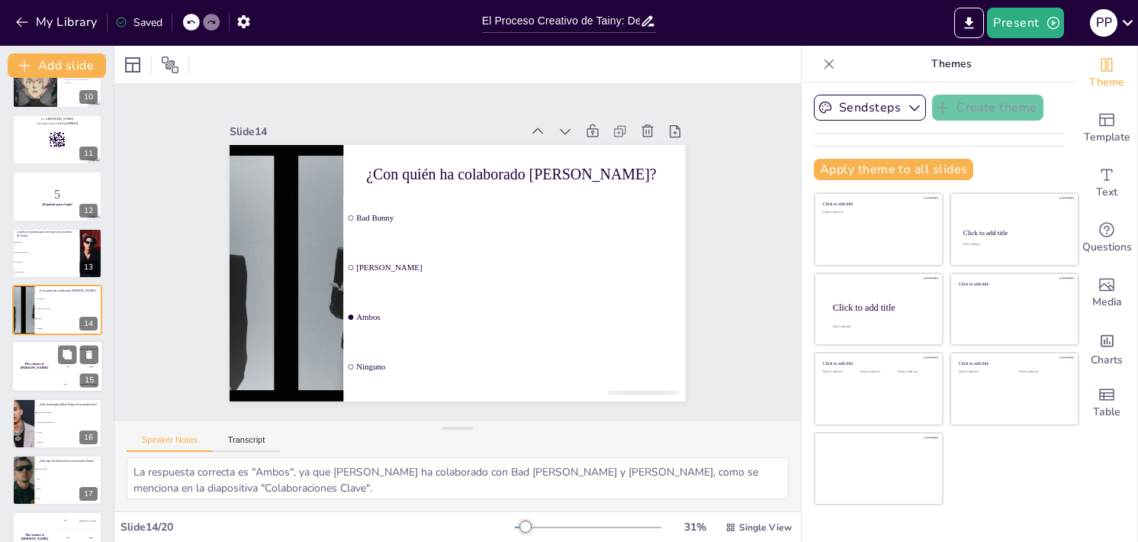
click at [50, 375] on div "The winner is [PERSON_NAME]" at bounding box center [34, 367] width 46 height 52
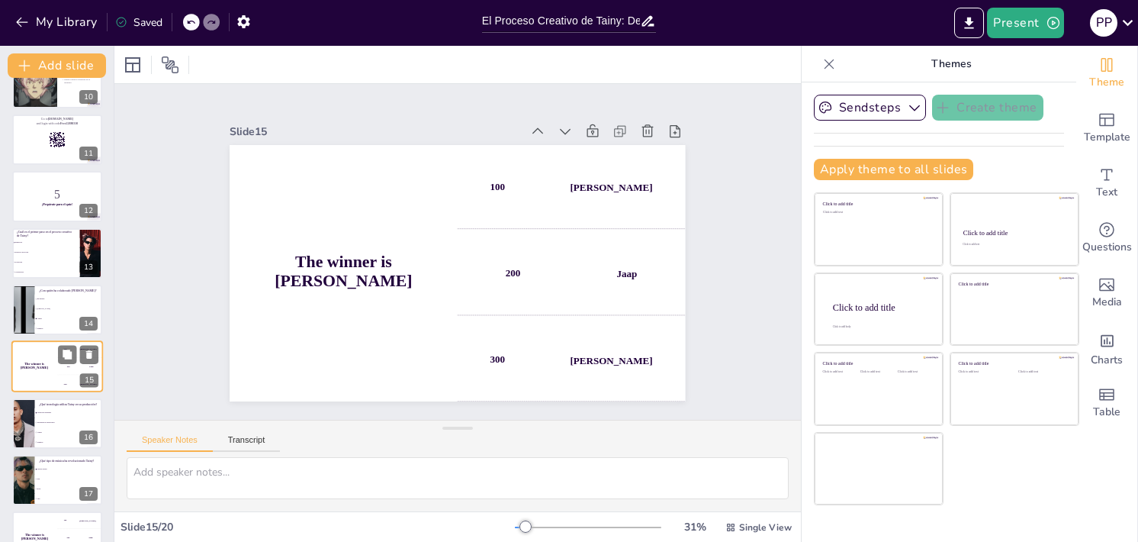
scroll to position [600, 0]
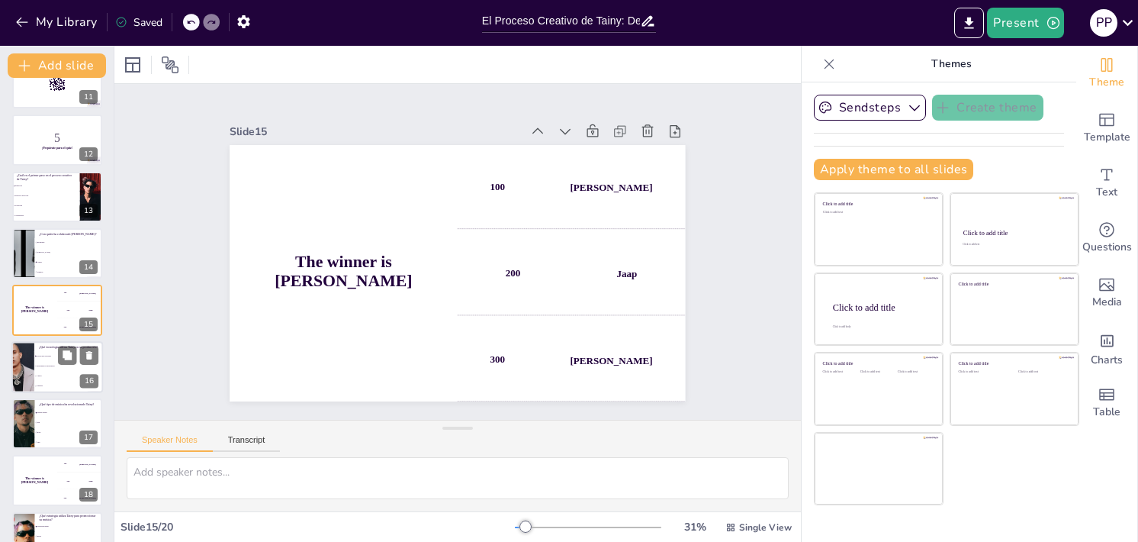
click at [41, 361] on li "Instrumentos tradicionales" at bounding box center [68, 366] width 69 height 10
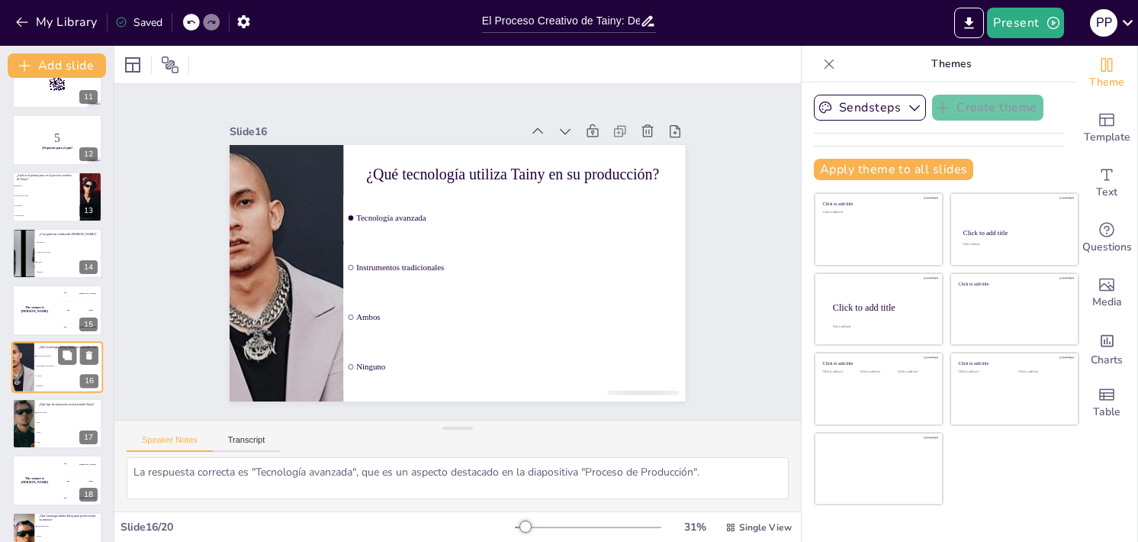
scroll to position [656, 0]
